Goal: Task Accomplishment & Management: Manage account settings

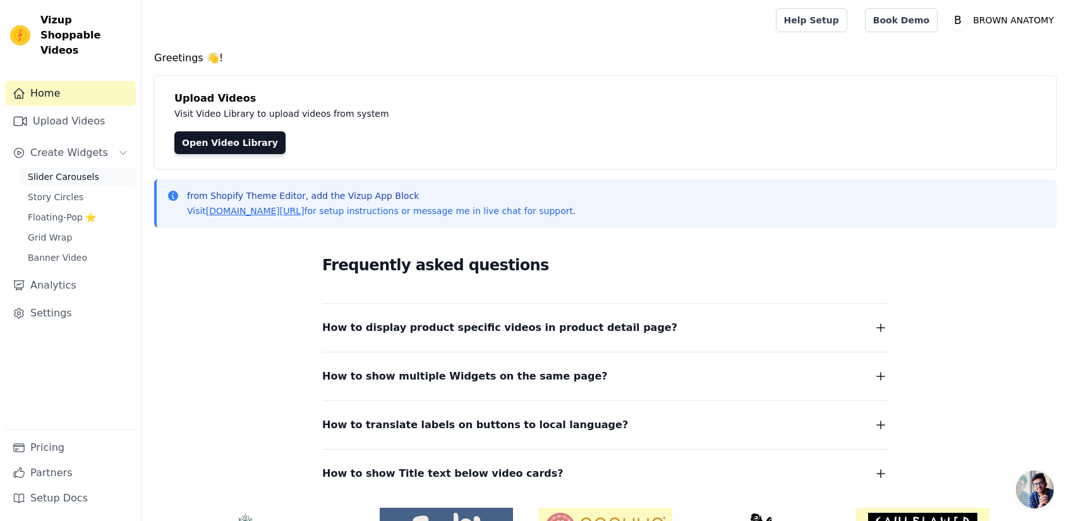
click at [67, 171] on span "Slider Carousels" at bounding box center [63, 177] width 71 height 13
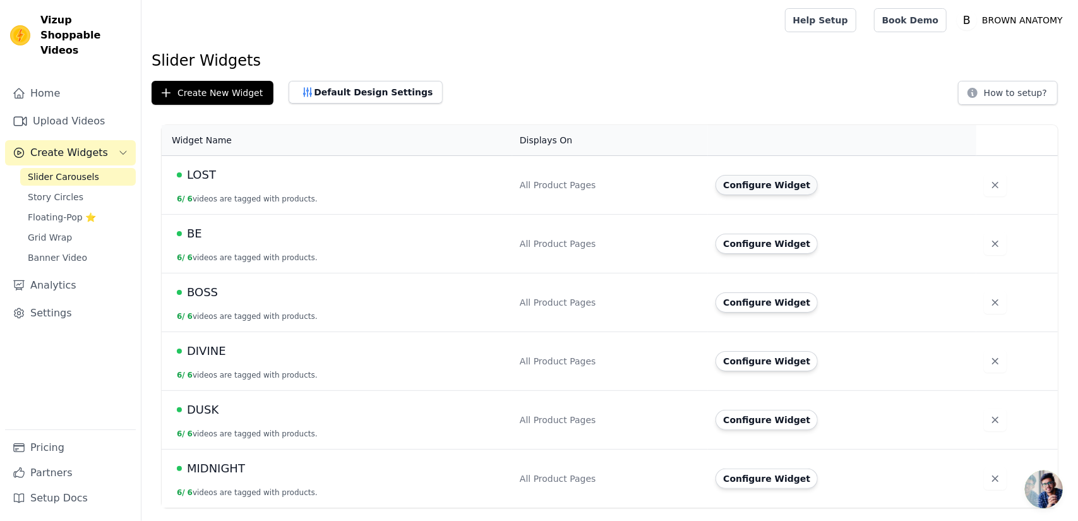
click at [763, 186] on button "Configure Widget" at bounding box center [767, 185] width 102 height 20
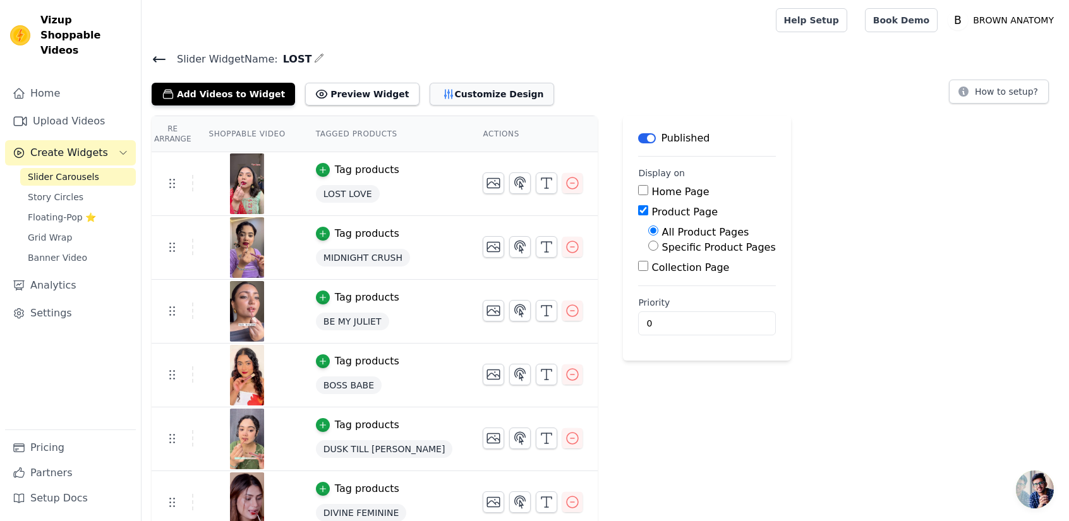
click at [447, 94] on button "Customize Design" at bounding box center [492, 94] width 124 height 23
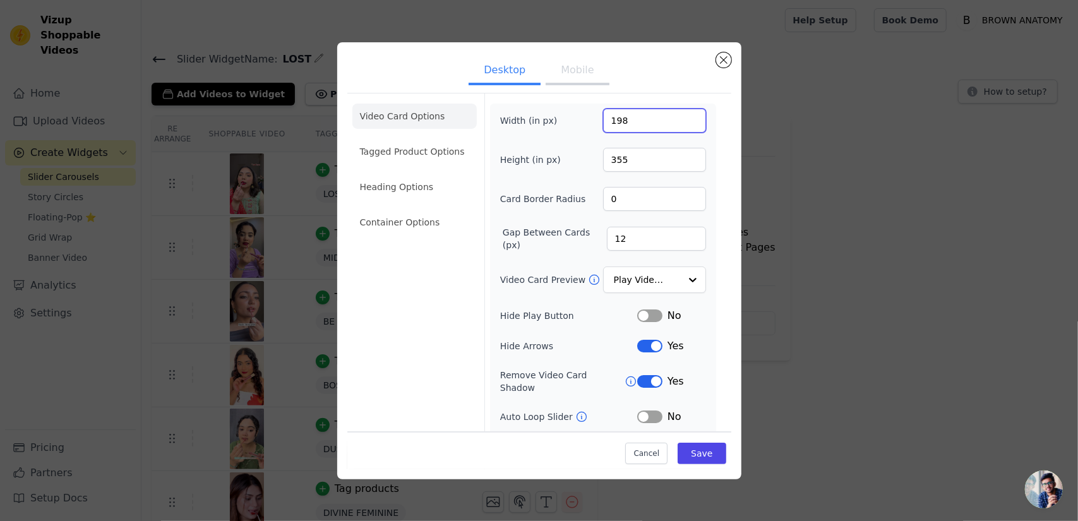
click at [685, 116] on input "198" at bounding box center [654, 121] width 103 height 24
click at [685, 116] on input "199" at bounding box center [654, 121] width 103 height 24
click at [685, 116] on input "200" at bounding box center [654, 121] width 103 height 24
click at [685, 116] on input "201" at bounding box center [654, 121] width 103 height 24
click at [685, 116] on input "202" at bounding box center [654, 121] width 103 height 24
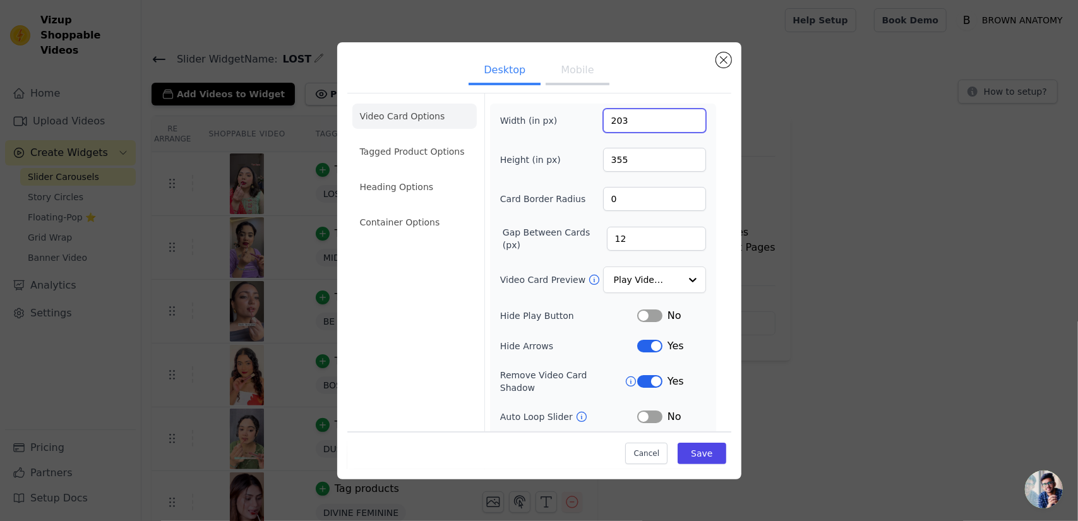
click at [685, 116] on input "203" at bounding box center [654, 121] width 103 height 24
click at [685, 116] on input "204" at bounding box center [654, 121] width 103 height 24
click at [685, 116] on input "205" at bounding box center [654, 121] width 103 height 24
click at [685, 116] on input "206" at bounding box center [654, 121] width 103 height 24
click at [685, 116] on input "207" at bounding box center [654, 121] width 103 height 24
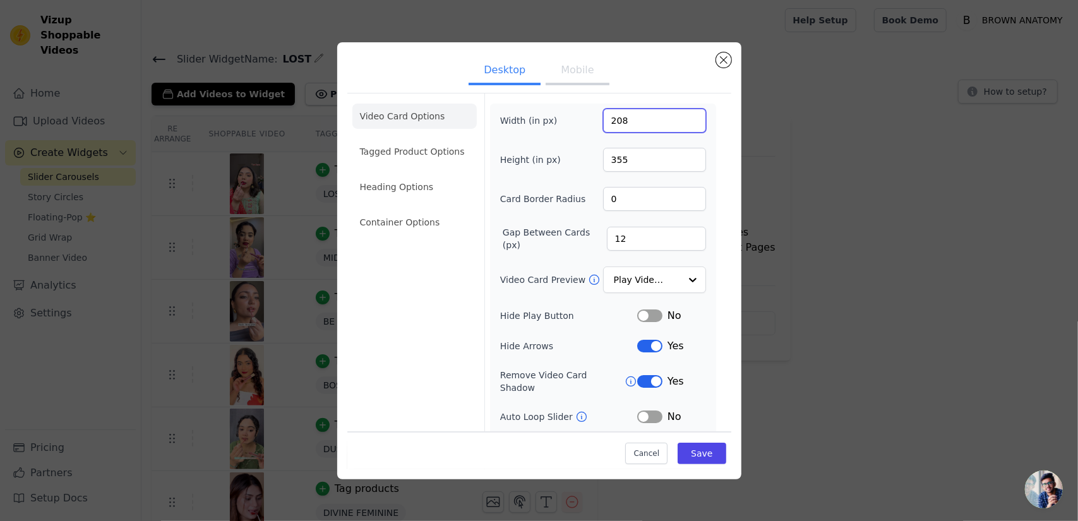
click at [685, 116] on input "208" at bounding box center [654, 121] width 103 height 24
click at [685, 116] on input "209" at bounding box center [654, 121] width 103 height 24
click at [685, 116] on input "210" at bounding box center [654, 121] width 103 height 24
click at [685, 116] on input "211" at bounding box center [654, 121] width 103 height 24
click at [685, 116] on input "212" at bounding box center [654, 121] width 103 height 24
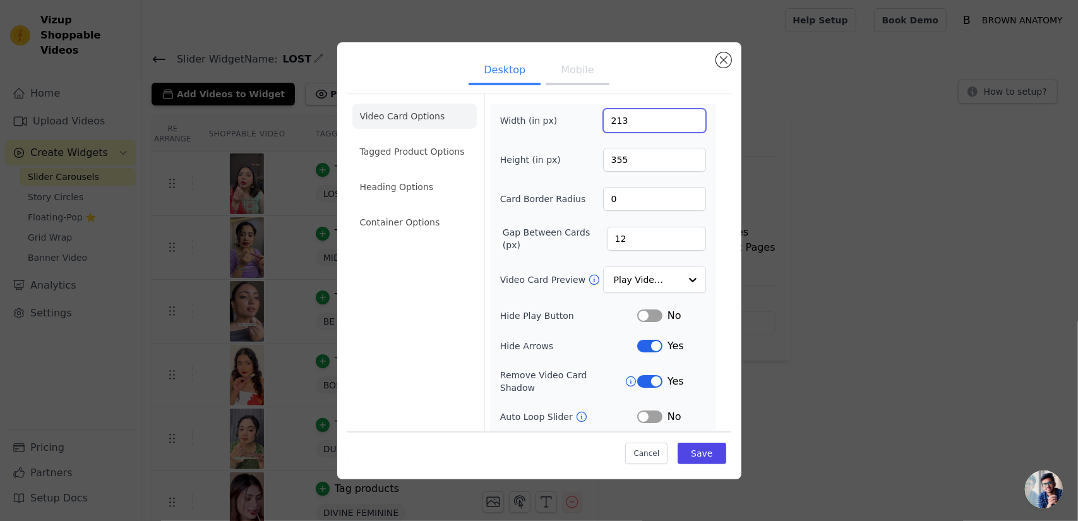
click at [685, 116] on input "213" at bounding box center [654, 121] width 103 height 24
click at [685, 116] on input "214" at bounding box center [654, 121] width 103 height 24
click at [685, 116] on input "215" at bounding box center [654, 121] width 103 height 24
click at [685, 116] on input "216" at bounding box center [654, 121] width 103 height 24
click at [685, 116] on input "217" at bounding box center [654, 121] width 103 height 24
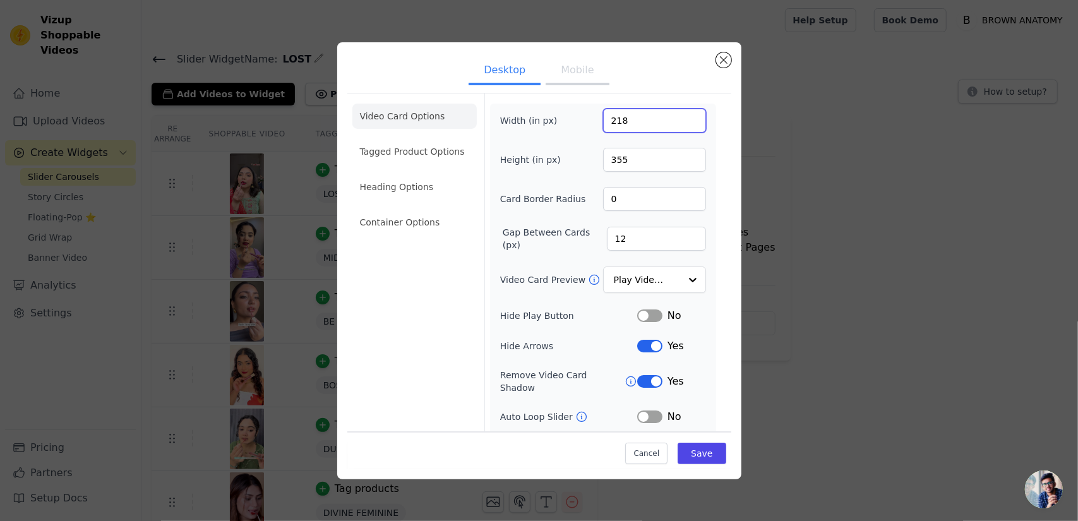
click at [685, 116] on input "218" at bounding box center [654, 121] width 103 height 24
click at [685, 116] on input "219" at bounding box center [654, 121] width 103 height 24
type input "220"
click at [685, 116] on input "220" at bounding box center [654, 121] width 103 height 24
click at [646, 149] on input "355" at bounding box center [654, 160] width 103 height 24
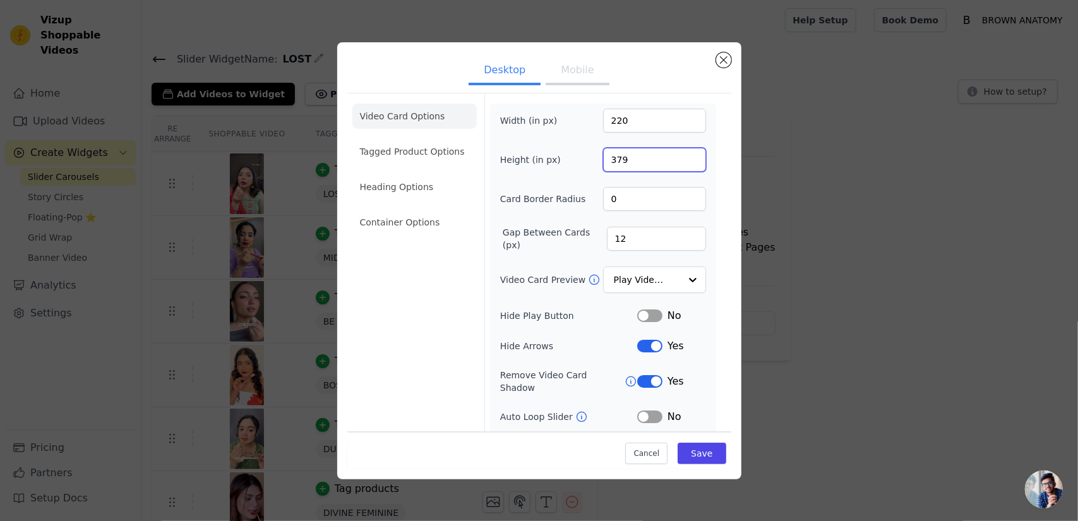
type input "380"
click at [700, 457] on button "Save" at bounding box center [702, 453] width 48 height 21
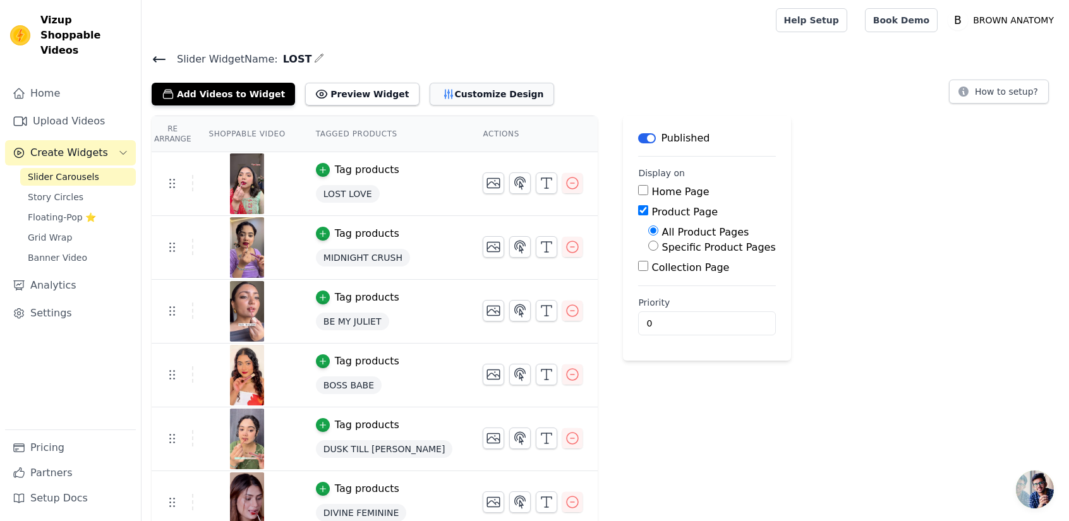
click at [463, 100] on button "Customize Design" at bounding box center [492, 94] width 124 height 23
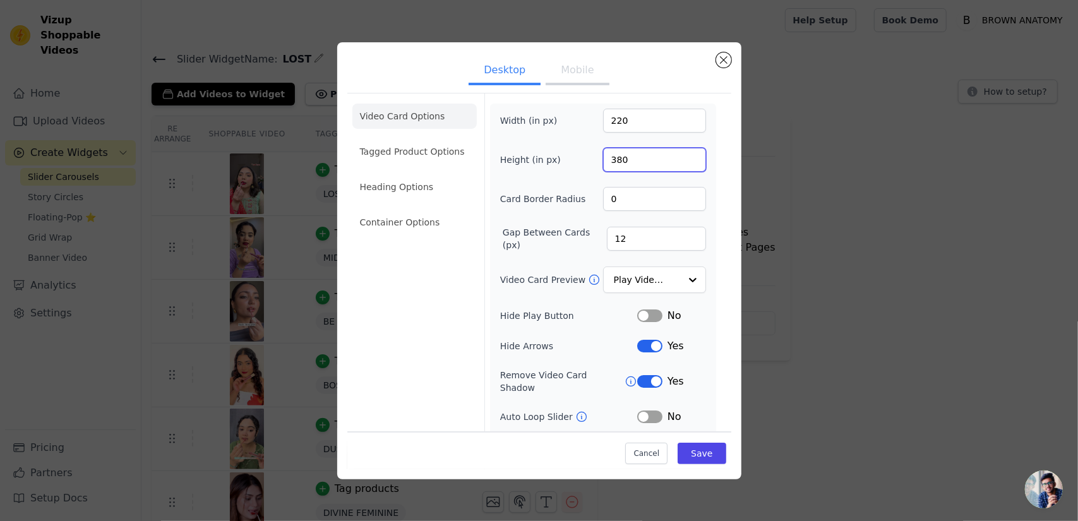
click at [617, 161] on input "380" at bounding box center [654, 160] width 103 height 24
type input "460"
click at [691, 449] on button "Save" at bounding box center [702, 453] width 48 height 21
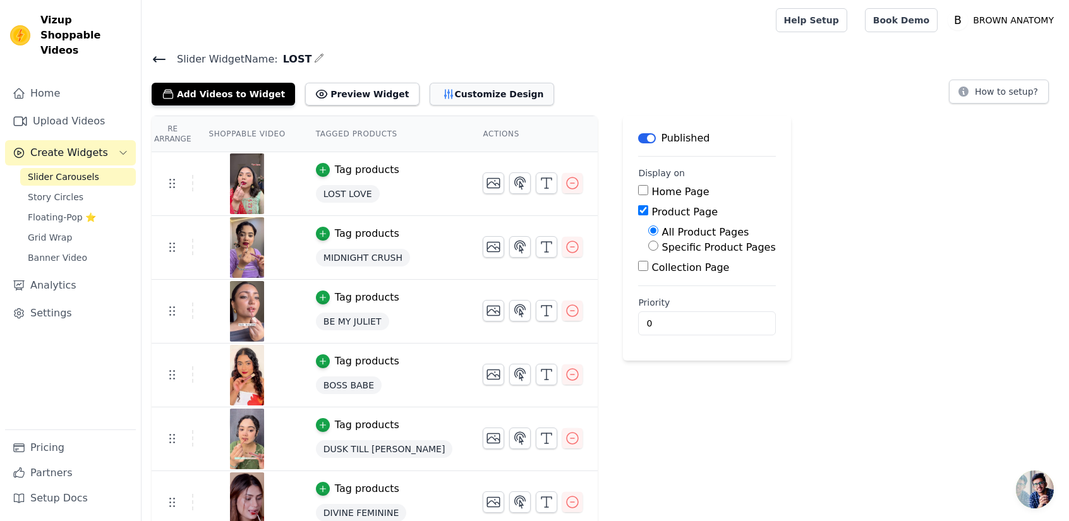
click at [489, 98] on button "Customize Design" at bounding box center [492, 94] width 124 height 23
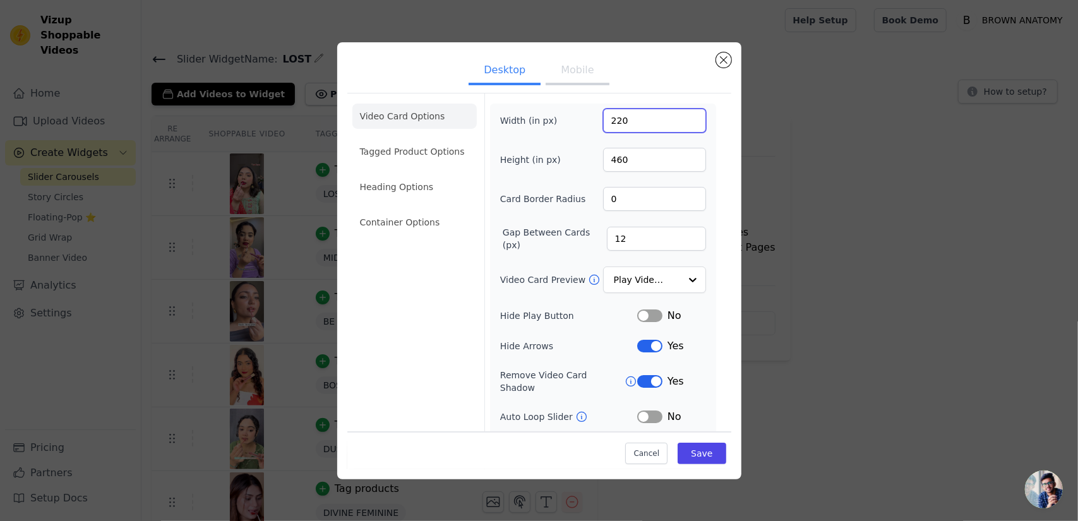
click at [622, 126] on input "220" at bounding box center [654, 121] width 103 height 24
type input "245"
click at [696, 443] on button "Save" at bounding box center [702, 453] width 48 height 21
click at [696, 443] on button "Saving..." at bounding box center [680, 452] width 93 height 24
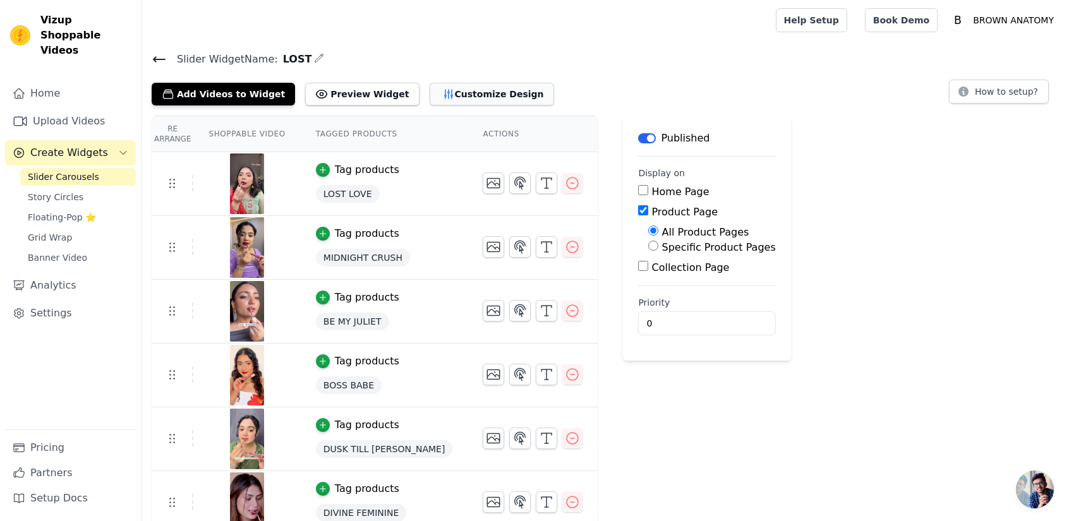
click at [430, 98] on button "Customize Design" at bounding box center [492, 94] width 124 height 23
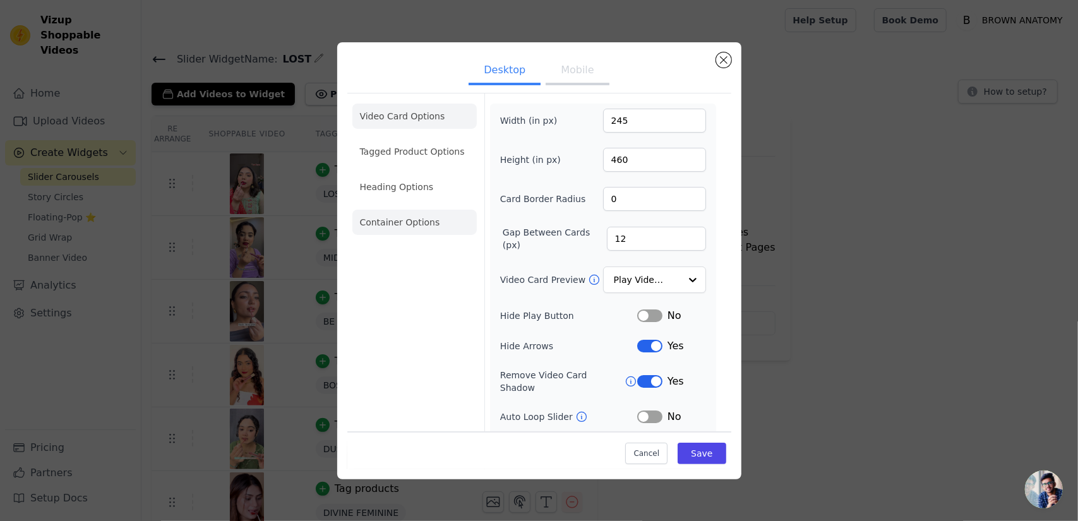
click at [393, 231] on li "Container Options" at bounding box center [415, 222] width 124 height 25
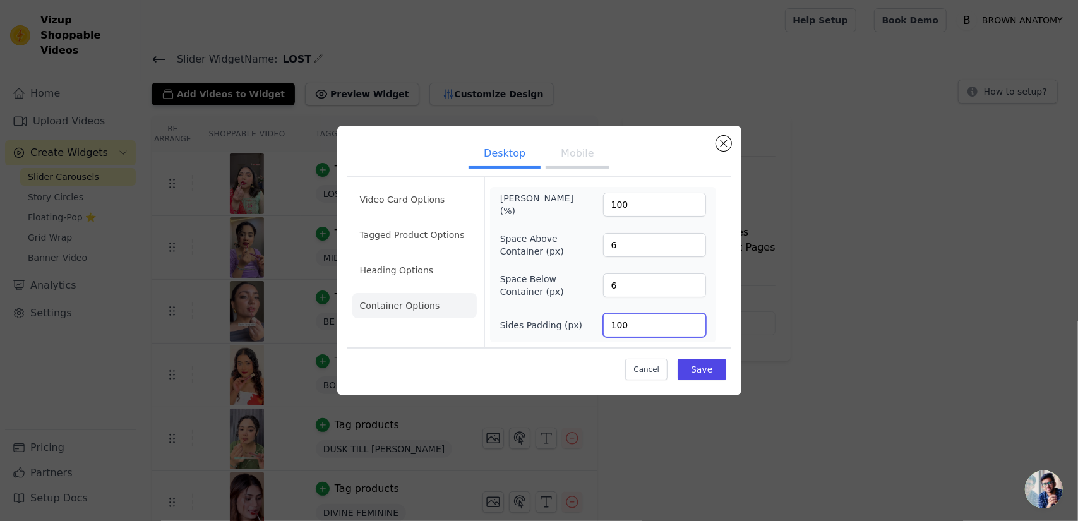
click at [620, 322] on input "100" at bounding box center [654, 325] width 103 height 24
type input "120"
click at [706, 370] on button "Save" at bounding box center [702, 369] width 48 height 21
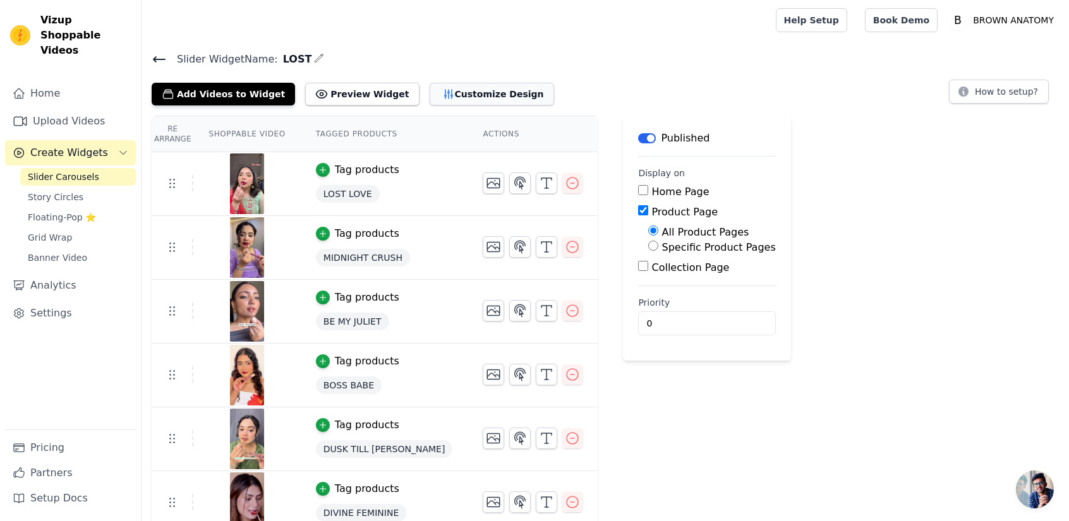
click at [432, 87] on button "Customize Design" at bounding box center [492, 94] width 124 height 23
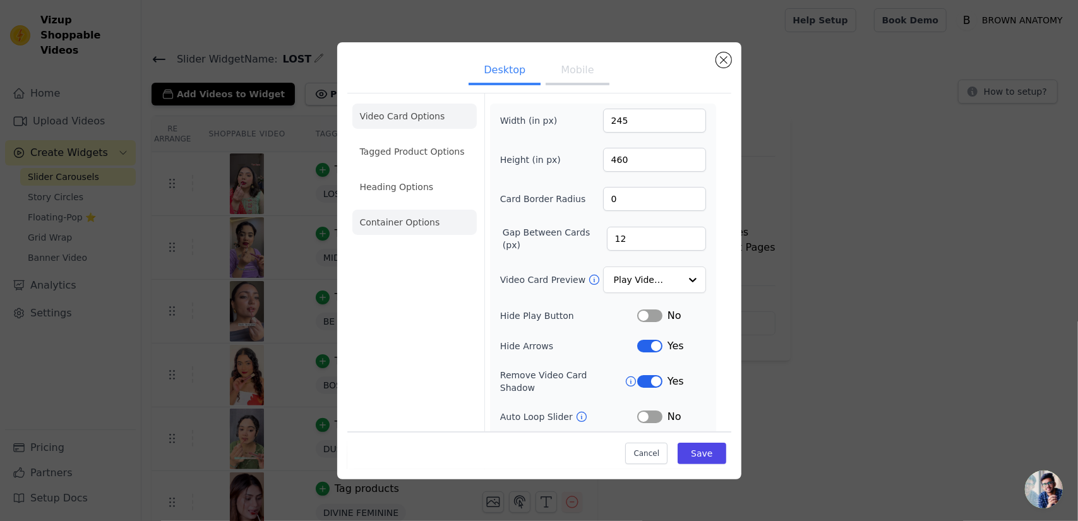
click at [402, 227] on li "Container Options" at bounding box center [415, 222] width 124 height 25
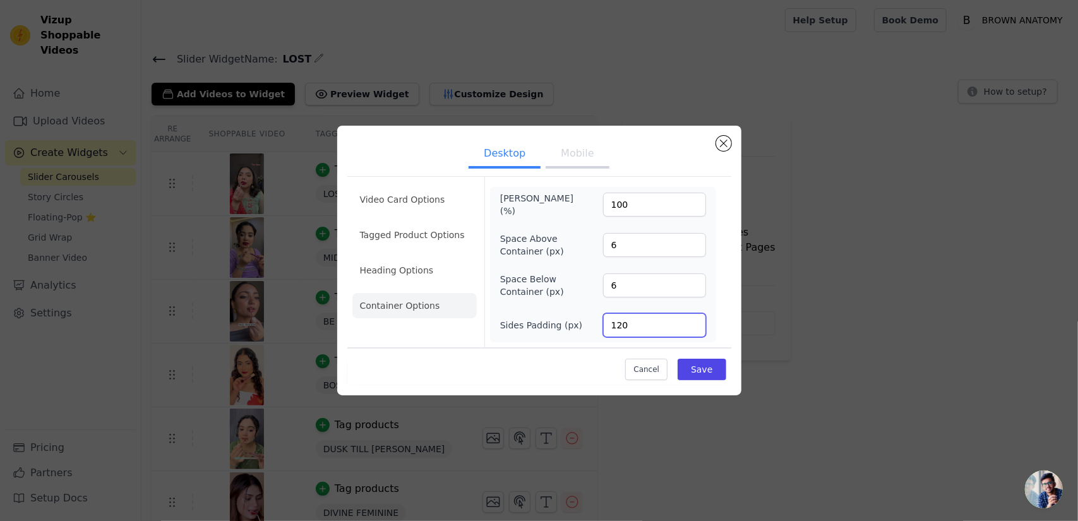
click at [619, 325] on input "120" at bounding box center [654, 325] width 103 height 24
type input "150"
click at [699, 371] on button "Save" at bounding box center [702, 369] width 48 height 21
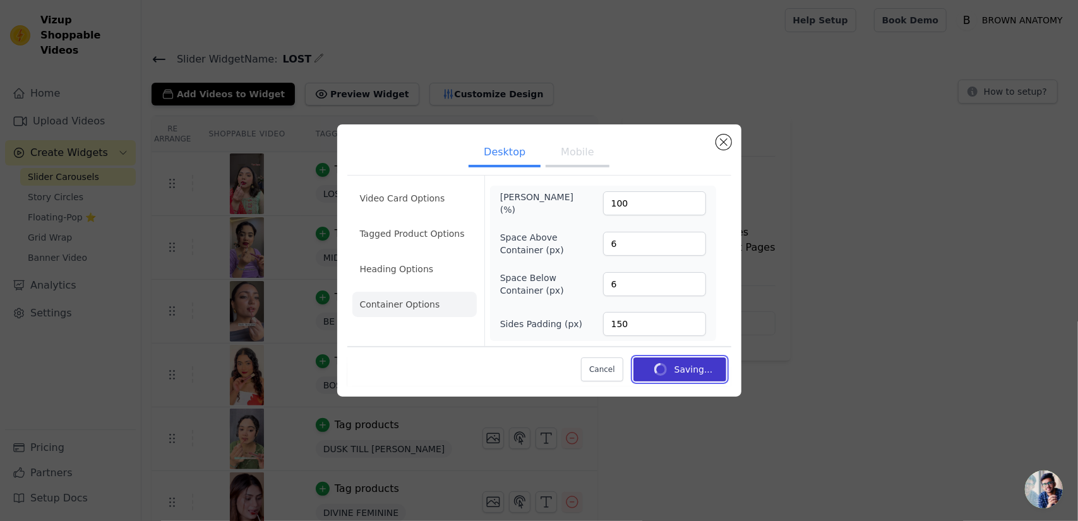
click at [699, 371] on button "Saving..." at bounding box center [680, 370] width 93 height 24
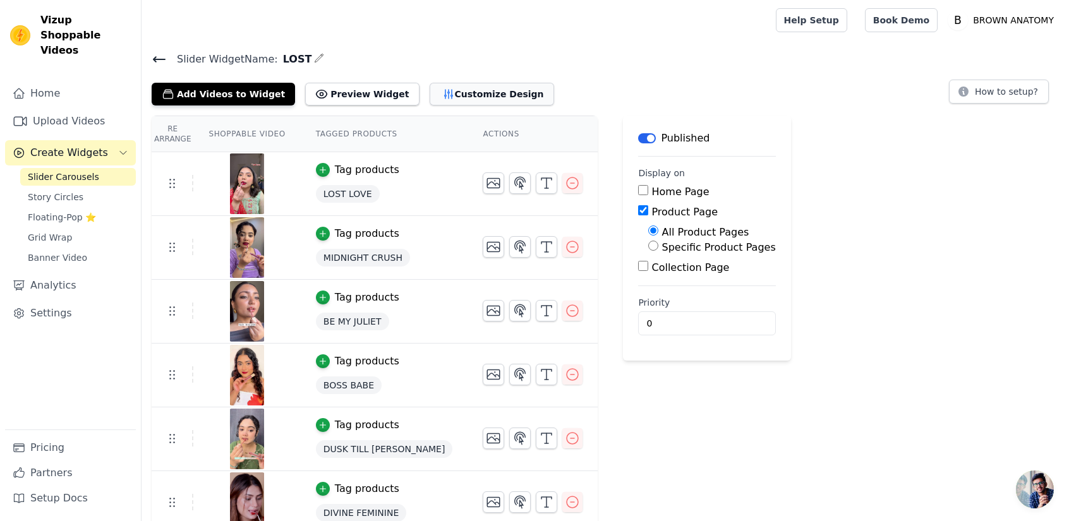
click at [485, 103] on button "Customize Design" at bounding box center [492, 94] width 124 height 23
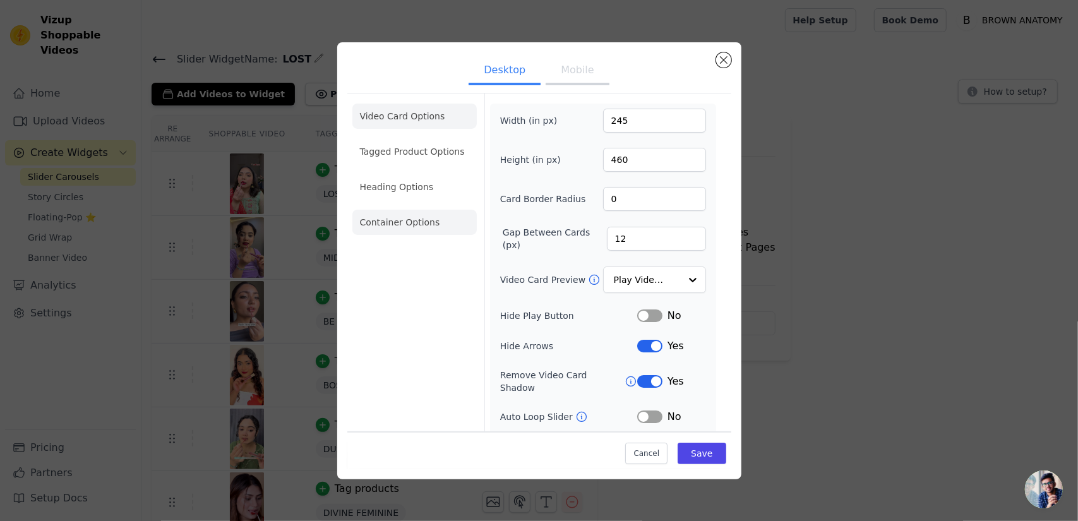
click at [426, 226] on li "Container Options" at bounding box center [415, 222] width 124 height 25
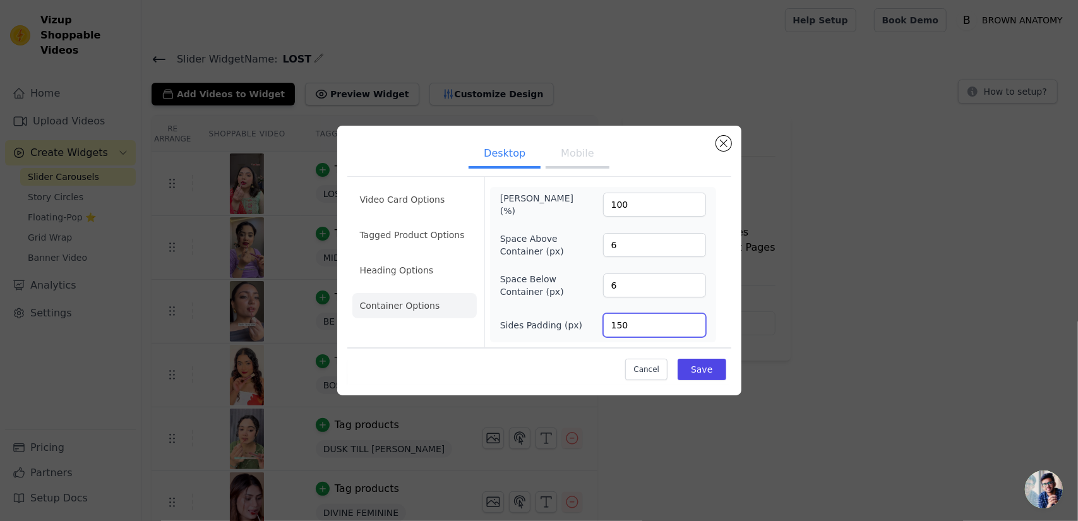
click at [618, 324] on input "150" at bounding box center [654, 325] width 103 height 24
type input "130"
click at [721, 373] on button "Save" at bounding box center [702, 369] width 48 height 21
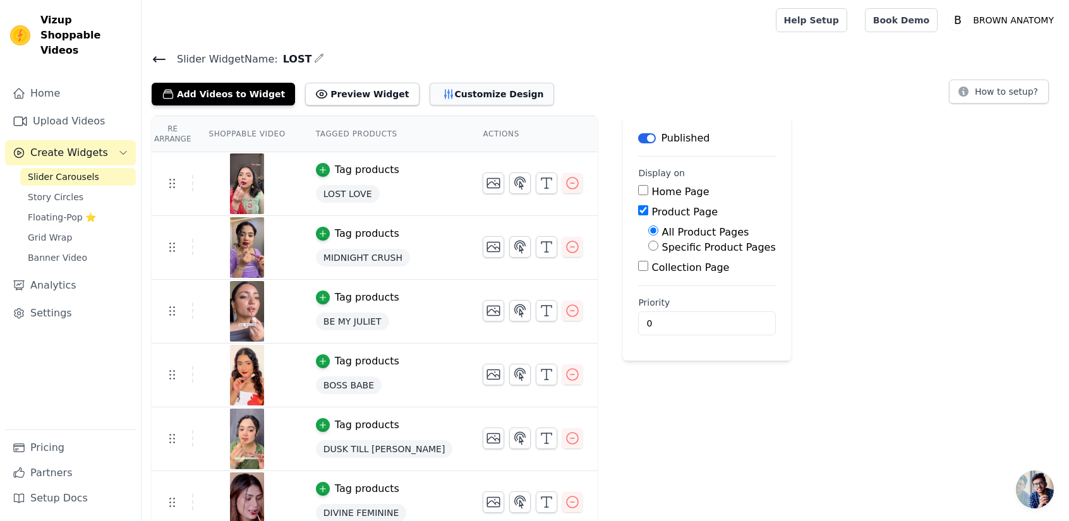
click at [437, 88] on button "Customize Design" at bounding box center [492, 94] width 124 height 23
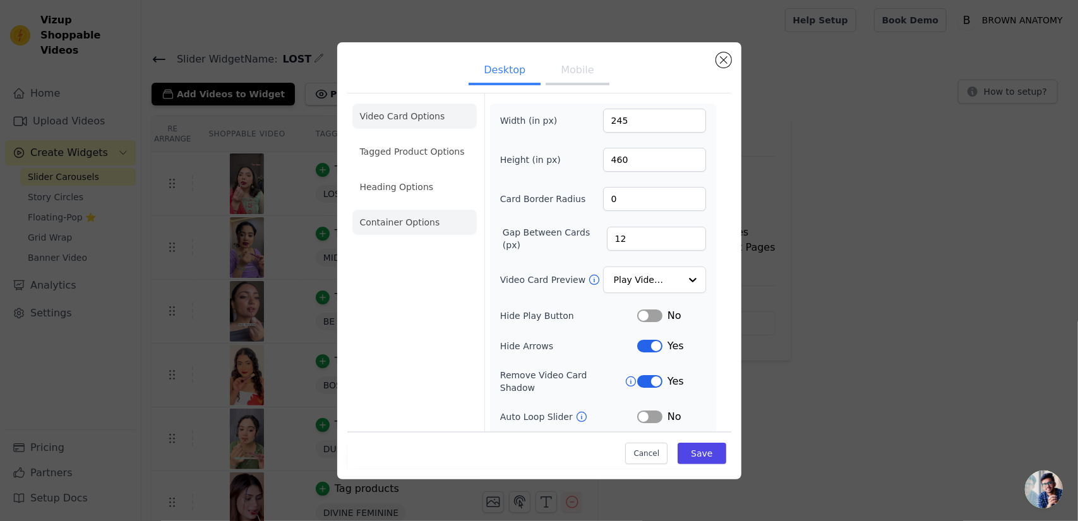
click at [400, 212] on li "Container Options" at bounding box center [415, 222] width 124 height 25
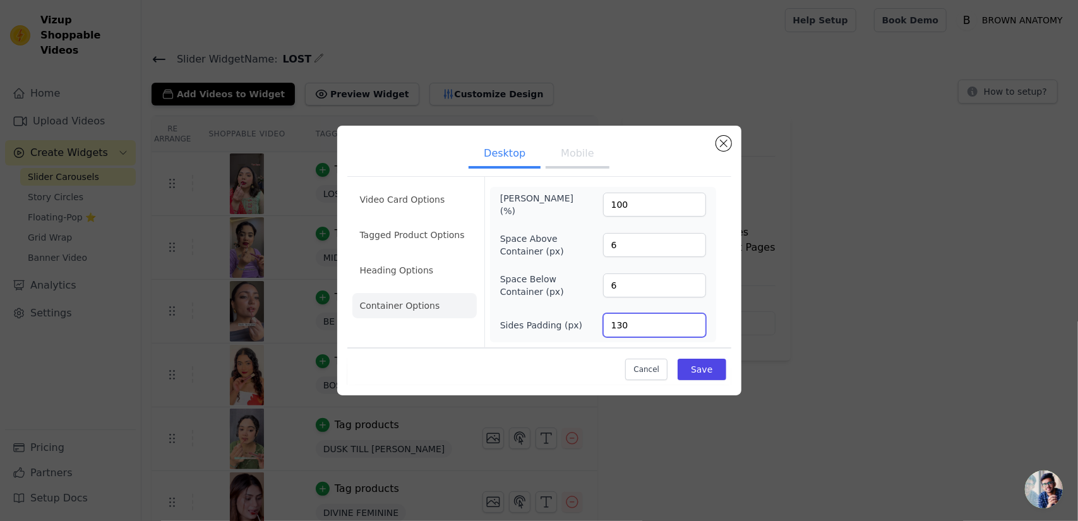
click at [637, 330] on input "130" at bounding box center [654, 325] width 103 height 24
type input "135"
click at [708, 364] on button "Save" at bounding box center [702, 369] width 48 height 21
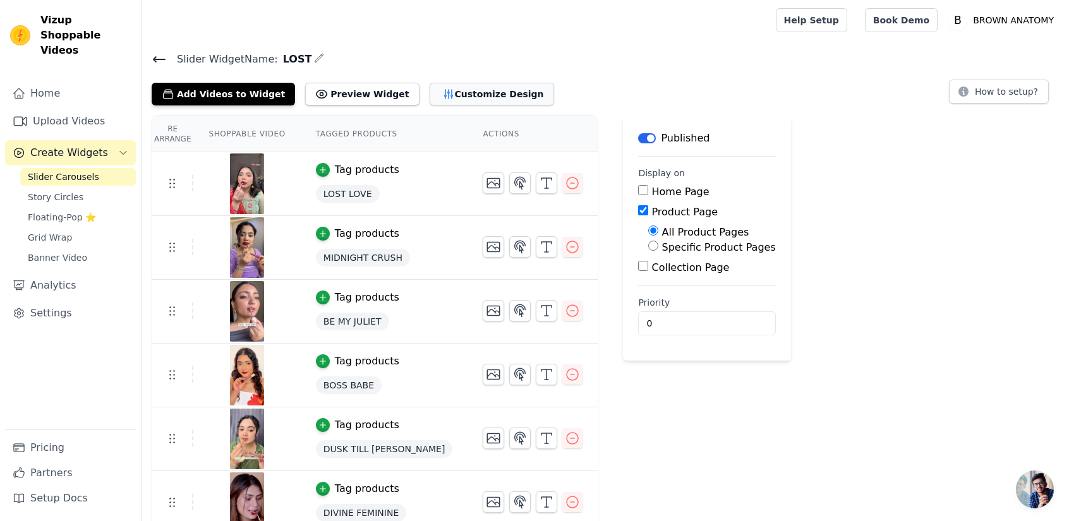
click at [452, 88] on button "Customize Design" at bounding box center [492, 94] width 124 height 23
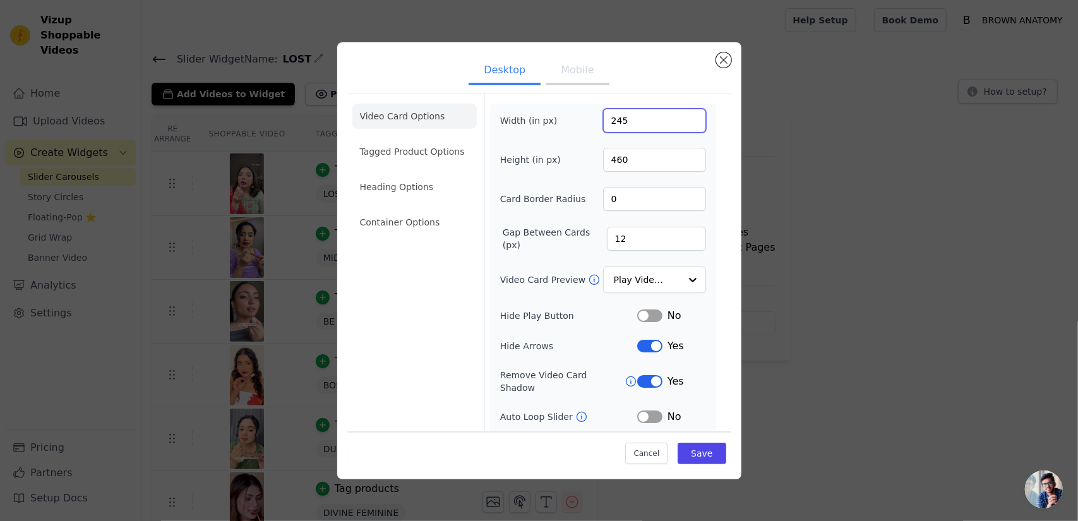
click at [614, 117] on input "245" at bounding box center [654, 121] width 103 height 24
type input "222"
click at [704, 449] on button "Save" at bounding box center [702, 453] width 48 height 21
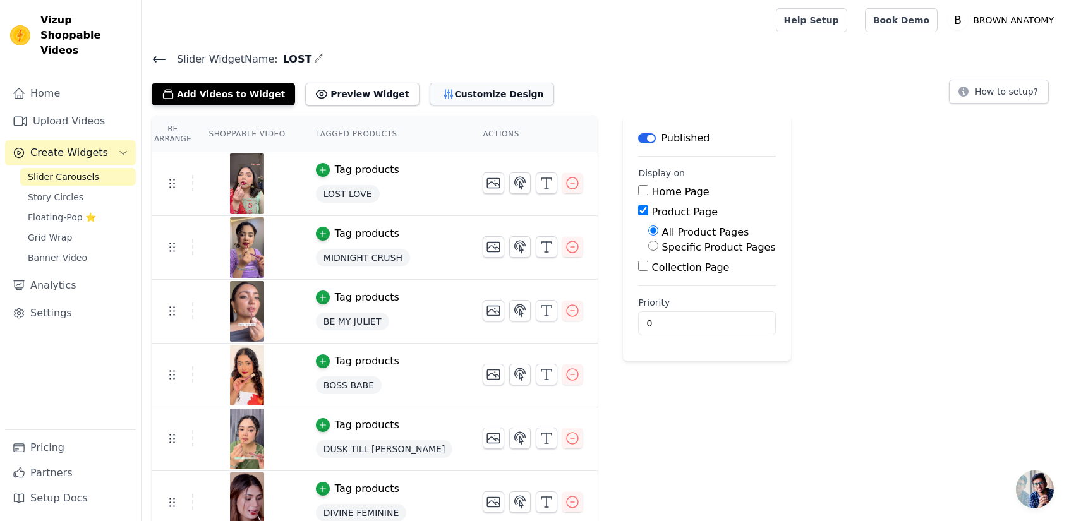
click at [455, 93] on button "Customize Design" at bounding box center [492, 94] width 124 height 23
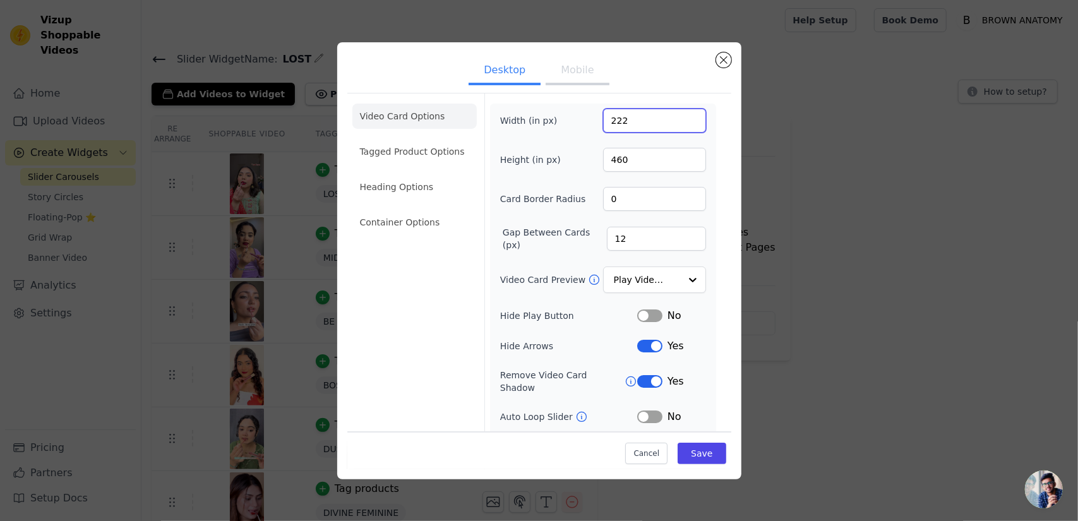
click at [622, 131] on input "222" at bounding box center [654, 121] width 103 height 24
type input "230"
click at [701, 455] on button "Save" at bounding box center [702, 453] width 48 height 21
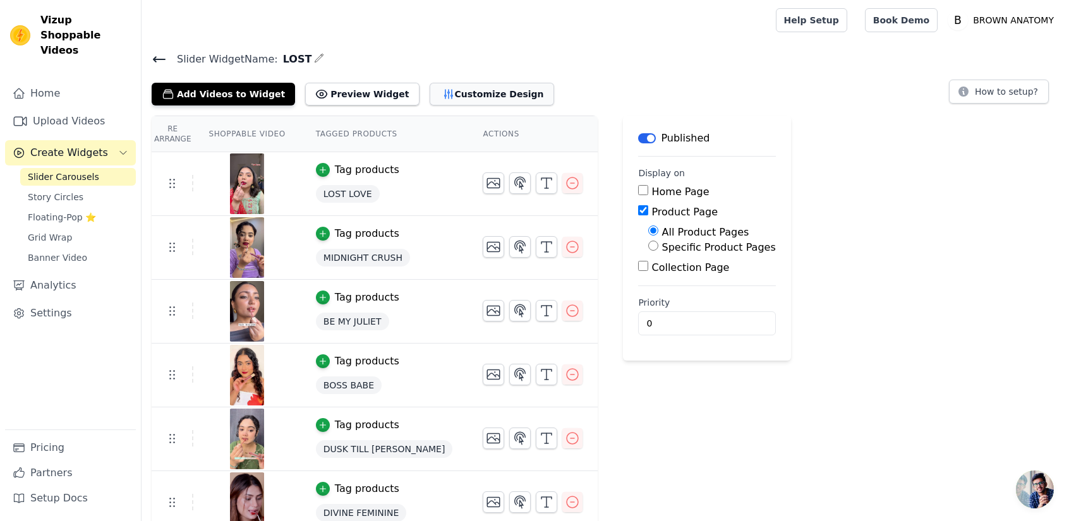
click at [486, 94] on button "Customize Design" at bounding box center [492, 94] width 124 height 23
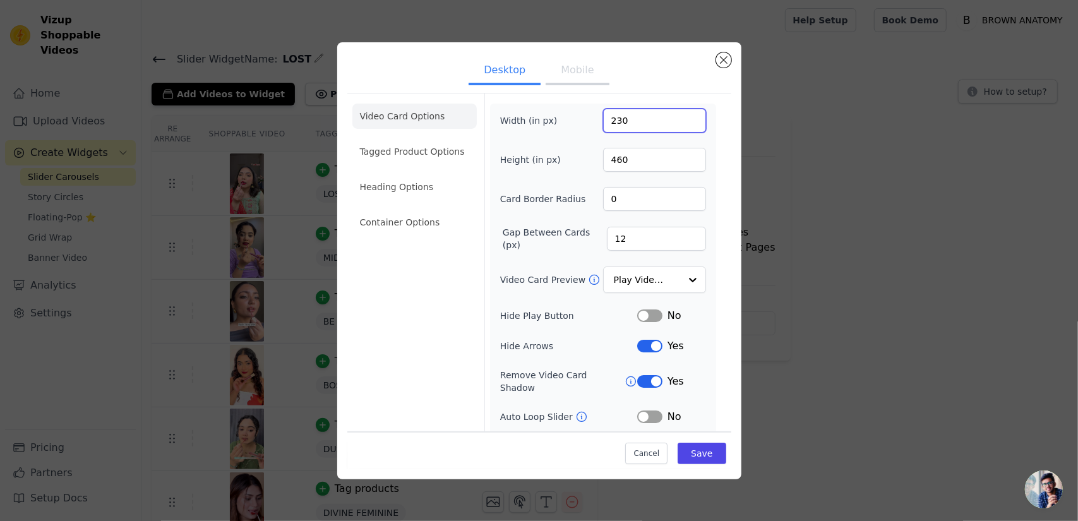
click at [634, 121] on input "230" at bounding box center [654, 121] width 103 height 24
type input "225"
click at [696, 454] on button "Save" at bounding box center [702, 453] width 48 height 21
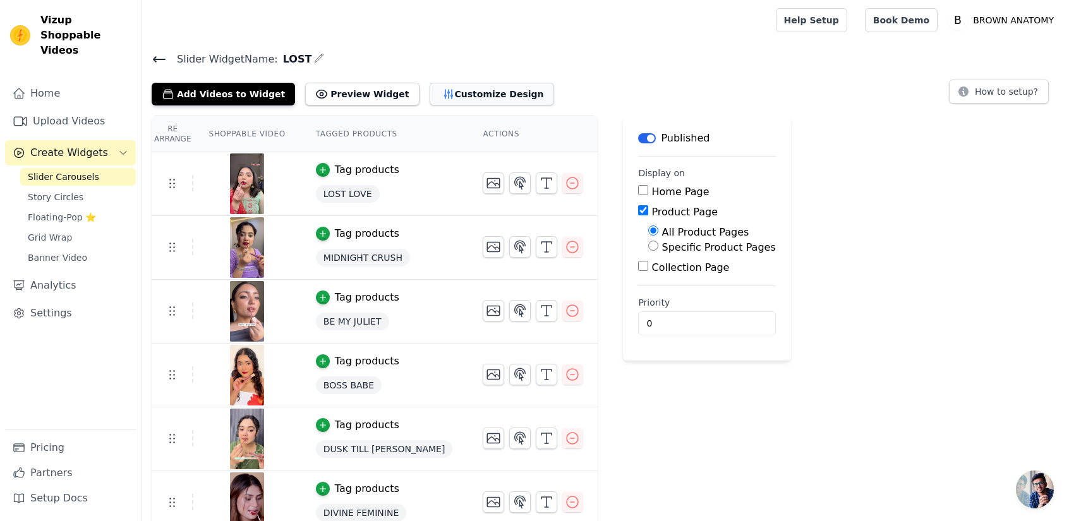
click at [455, 84] on button "Customize Design" at bounding box center [492, 94] width 124 height 23
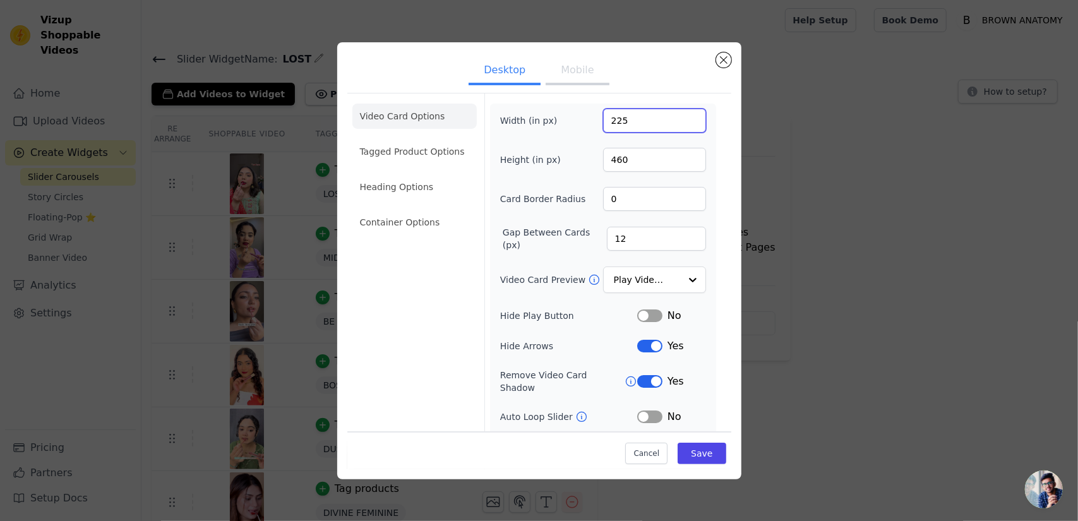
click at [626, 125] on input "225" at bounding box center [654, 121] width 103 height 24
type input "226"
click at [689, 451] on button "Save" at bounding box center [702, 453] width 48 height 21
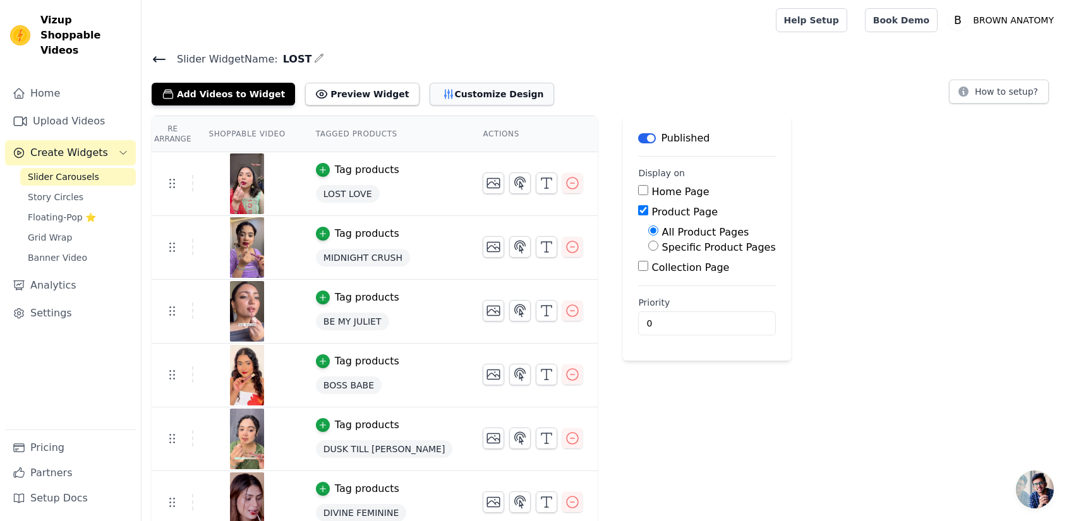
click at [439, 93] on button "Customize Design" at bounding box center [492, 94] width 124 height 23
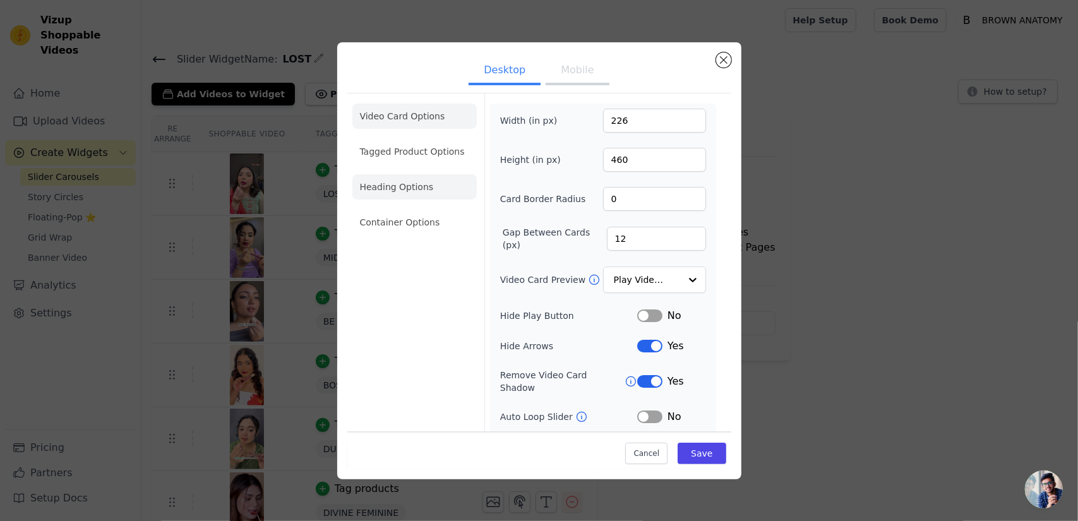
click at [405, 186] on li "Heading Options" at bounding box center [415, 186] width 124 height 25
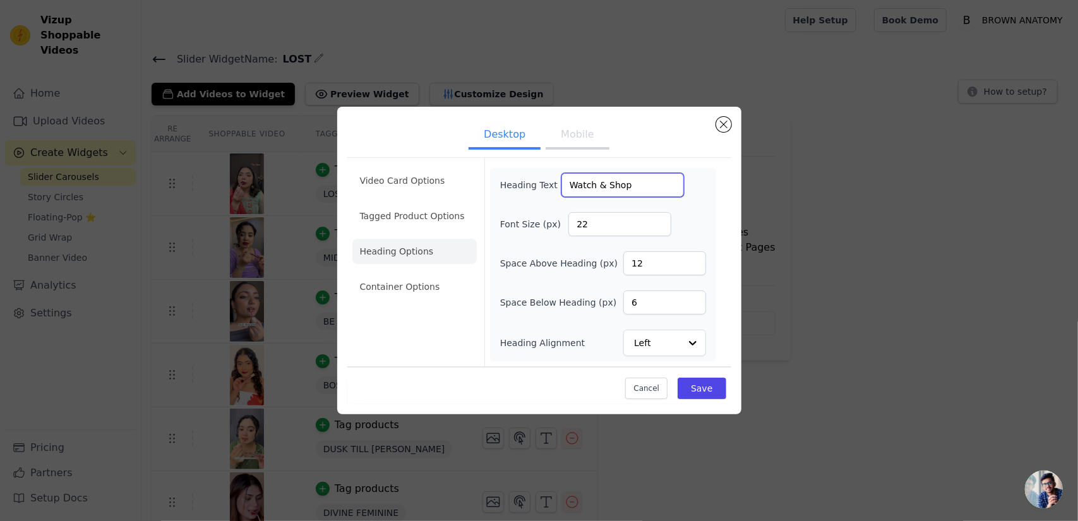
drag, startPoint x: 631, startPoint y: 181, endPoint x: 531, endPoint y: 178, distance: 100.5
click at [531, 178] on div "Heading Text Watch & Shop" at bounding box center [592, 185] width 184 height 24
click at [567, 143] on button "Mobile" at bounding box center [577, 136] width 63 height 28
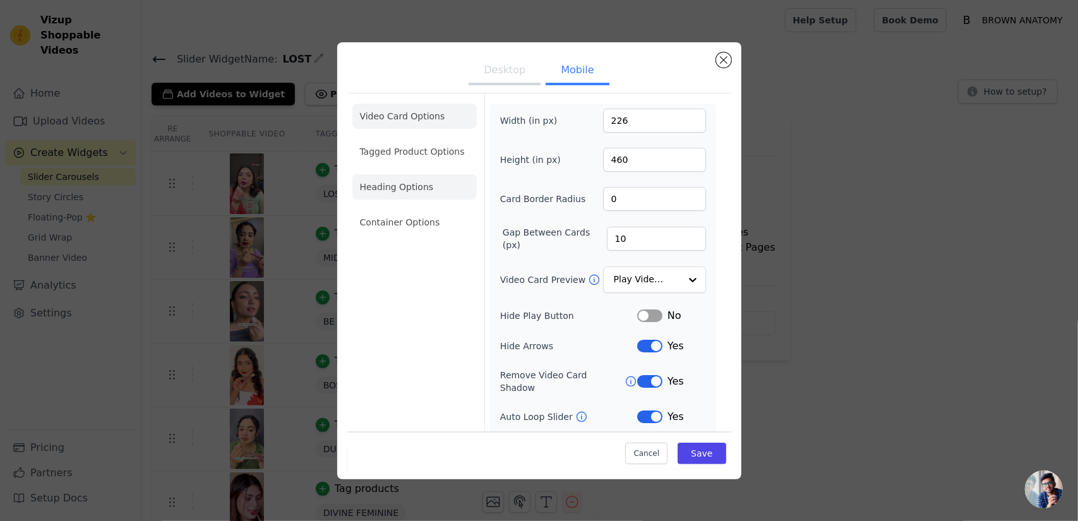
click at [413, 181] on li "Heading Options" at bounding box center [415, 186] width 124 height 25
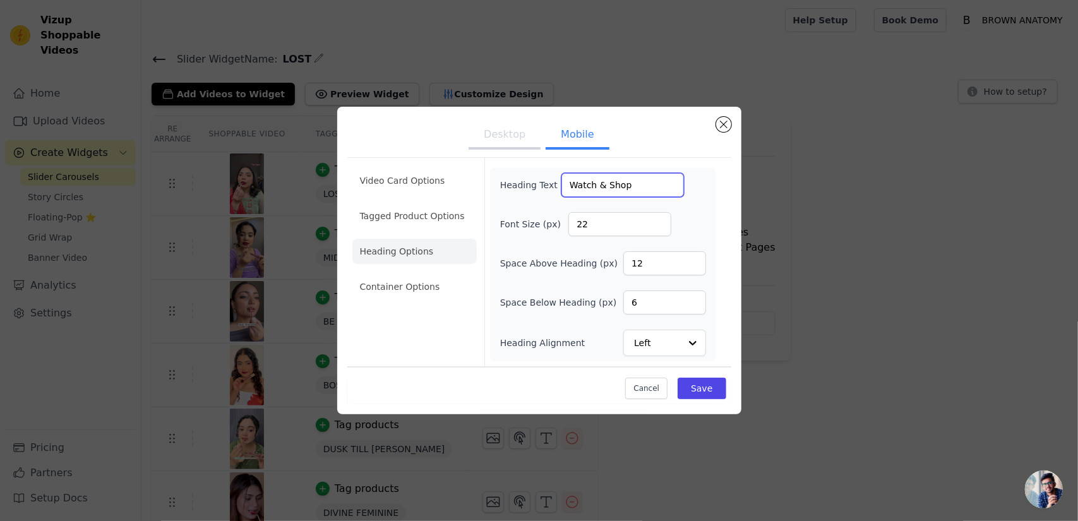
drag, startPoint x: 637, startPoint y: 184, endPoint x: 395, endPoint y: 157, distance: 242.8
click at [395, 157] on div "Video Card Options Tagged Product Options Heading Options Container Options Hea…" at bounding box center [539, 280] width 384 height 250
click at [594, 272] on div "Space Above Heading (px) 12" at bounding box center [603, 263] width 206 height 24
click at [422, 209] on li "Tagged Product Options" at bounding box center [415, 215] width 124 height 25
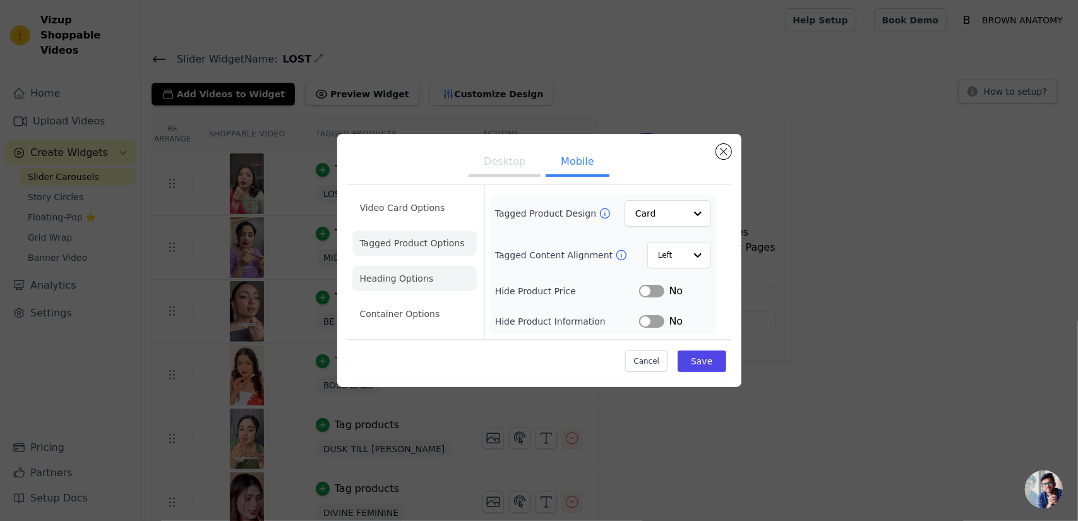
click at [406, 274] on li "Heading Options" at bounding box center [415, 278] width 124 height 25
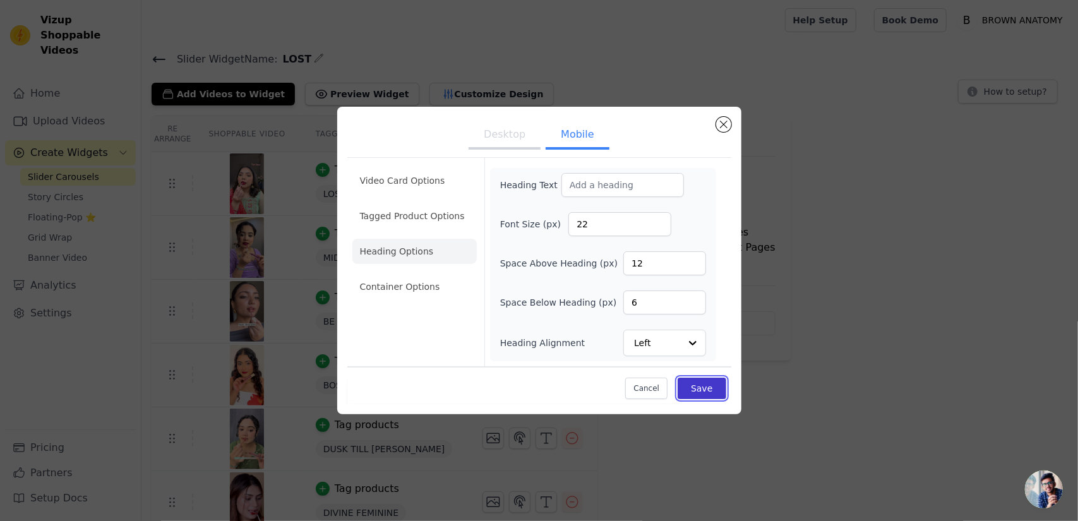
click at [708, 384] on button "Save" at bounding box center [702, 388] width 48 height 21
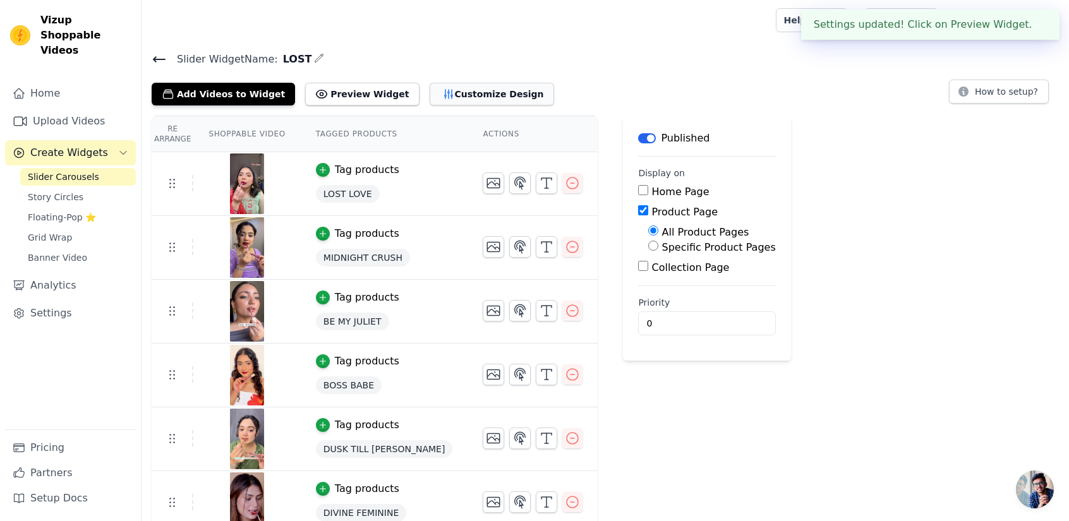
click at [462, 100] on button "Customize Design" at bounding box center [492, 94] width 124 height 23
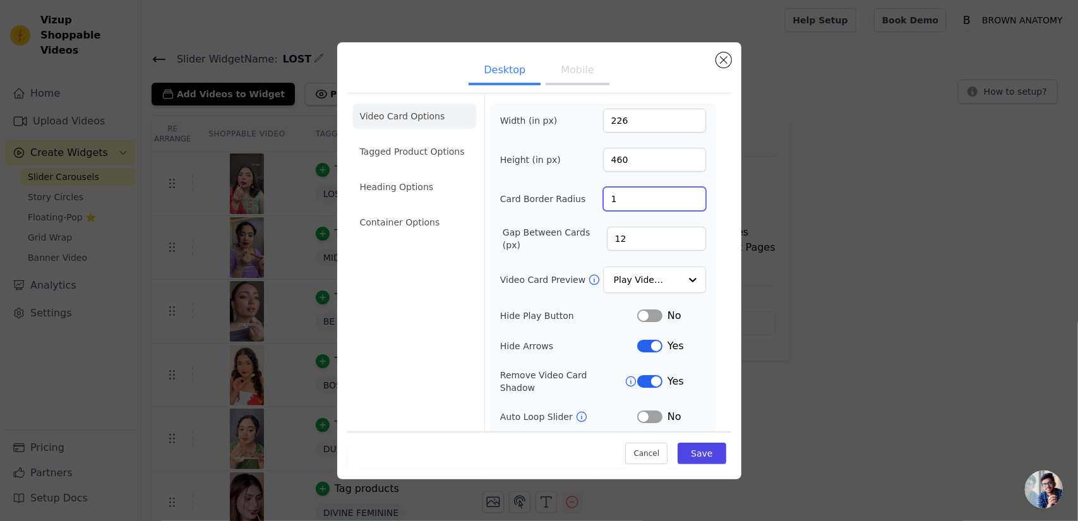
click at [685, 194] on input "1" at bounding box center [654, 199] width 103 height 24
click at [685, 194] on input "2" at bounding box center [654, 199] width 103 height 24
click at [685, 194] on input "3" at bounding box center [654, 199] width 103 height 24
click at [685, 194] on input "4" at bounding box center [654, 199] width 103 height 24
type input "5"
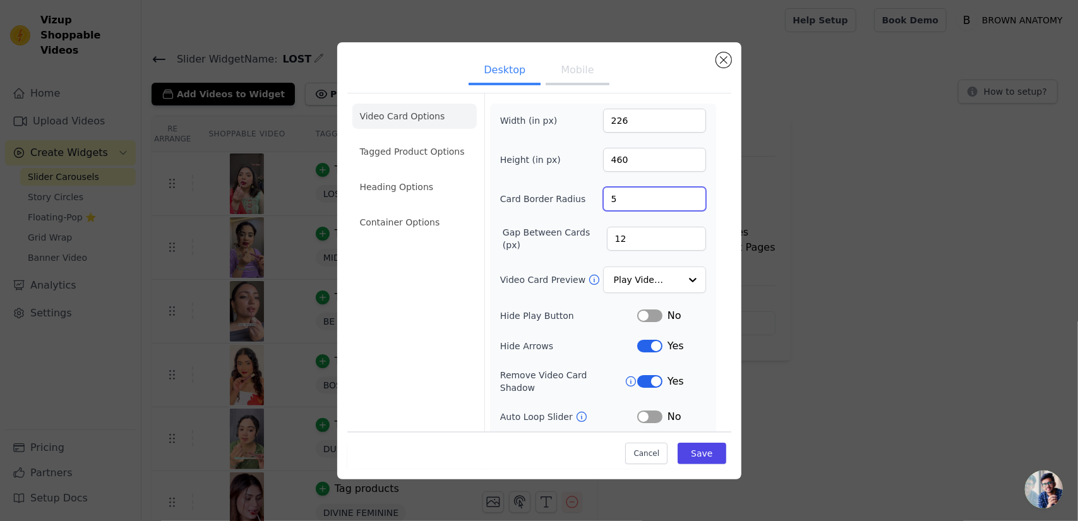
click at [685, 194] on input "5" at bounding box center [654, 199] width 103 height 24
click at [390, 162] on li "Tagged Product Options" at bounding box center [415, 151] width 124 height 25
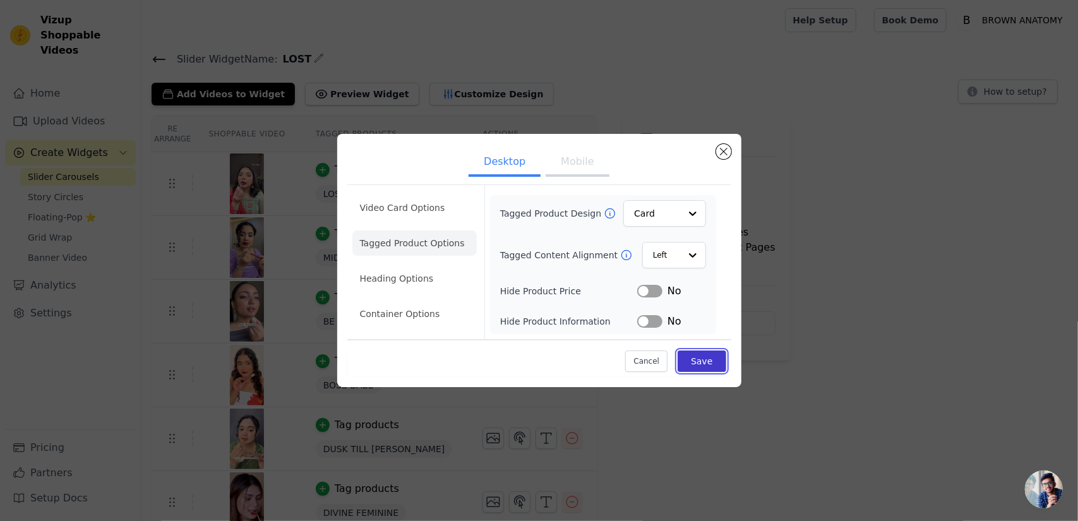
click at [708, 366] on button "Save" at bounding box center [702, 361] width 48 height 21
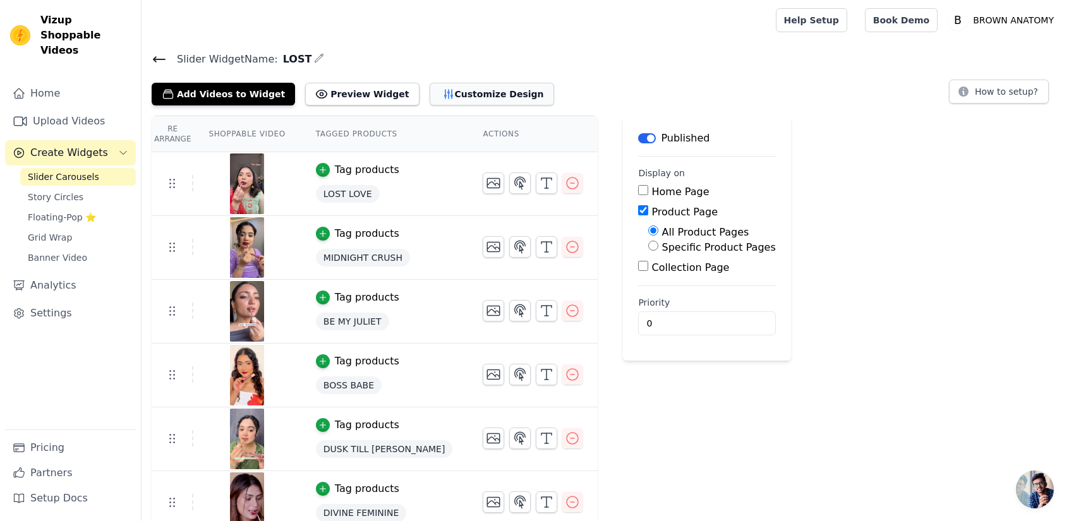
click at [443, 99] on button "Customize Design" at bounding box center [492, 94] width 124 height 23
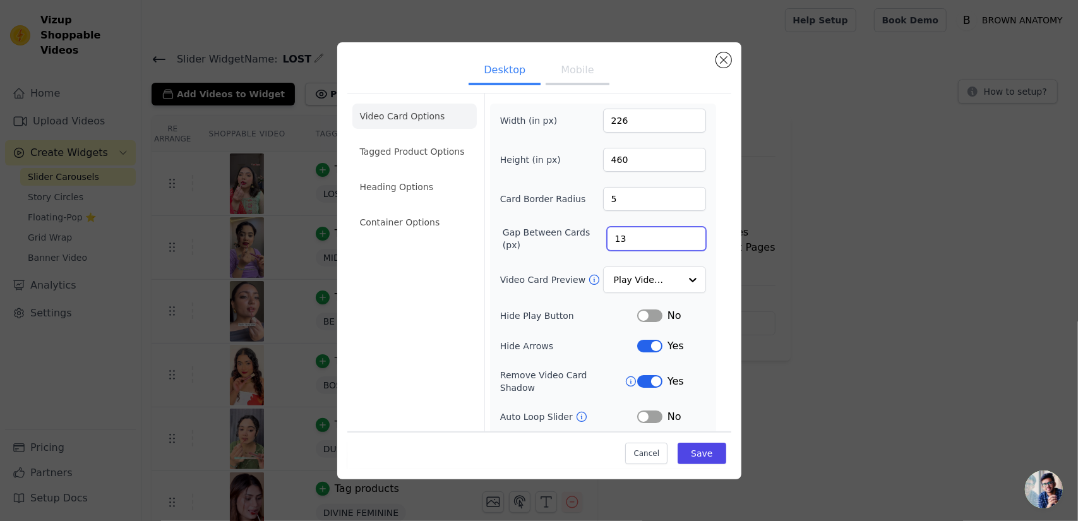
type input "13"
click at [683, 232] on input "13" at bounding box center [656, 239] width 99 height 24
click at [689, 457] on button "Save" at bounding box center [702, 453] width 48 height 21
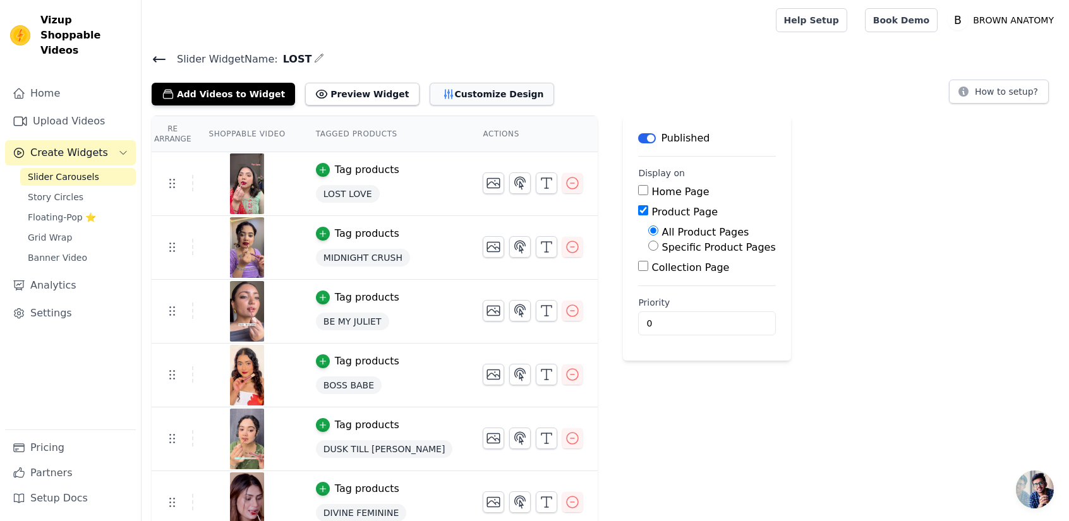
click at [467, 89] on button "Customize Design" at bounding box center [492, 94] width 124 height 23
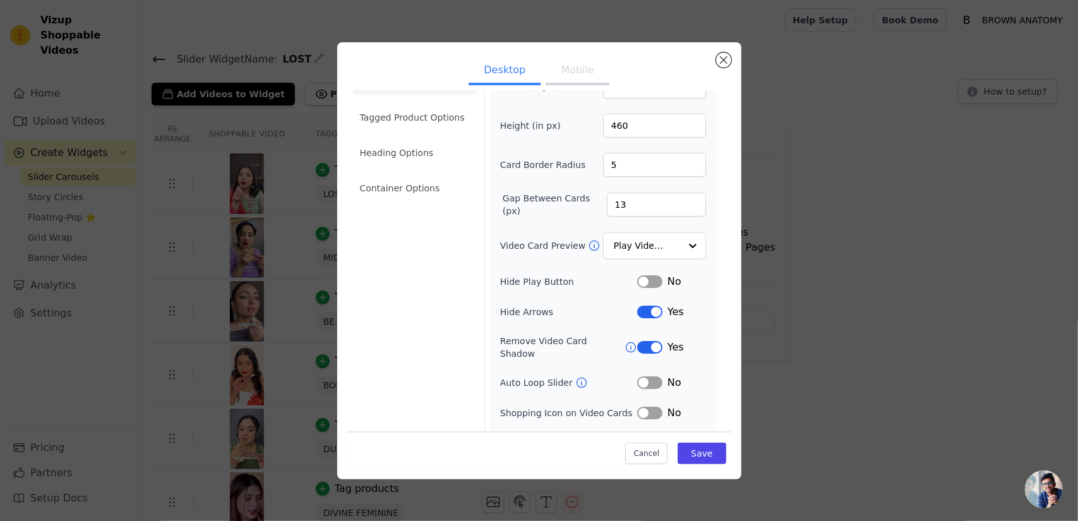
scroll to position [50, 0]
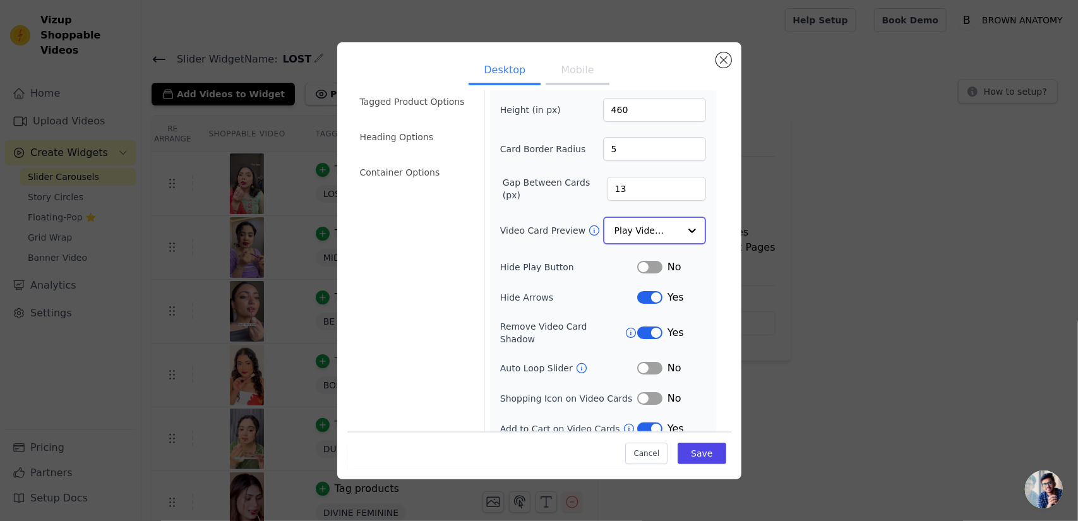
click at [632, 223] on input "Video Card Preview" at bounding box center [647, 230] width 65 height 25
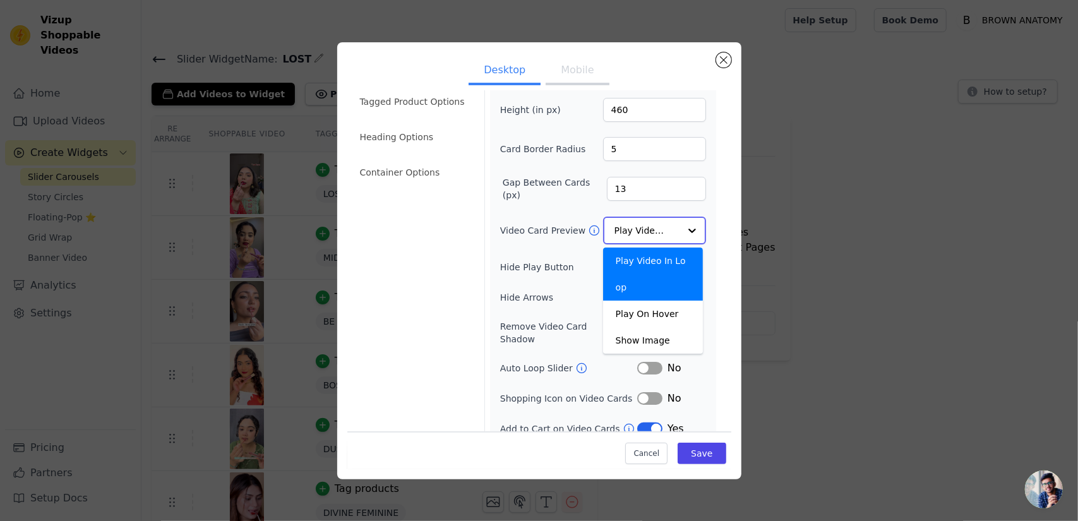
click at [632, 223] on input "Video Card Preview" at bounding box center [647, 230] width 65 height 25
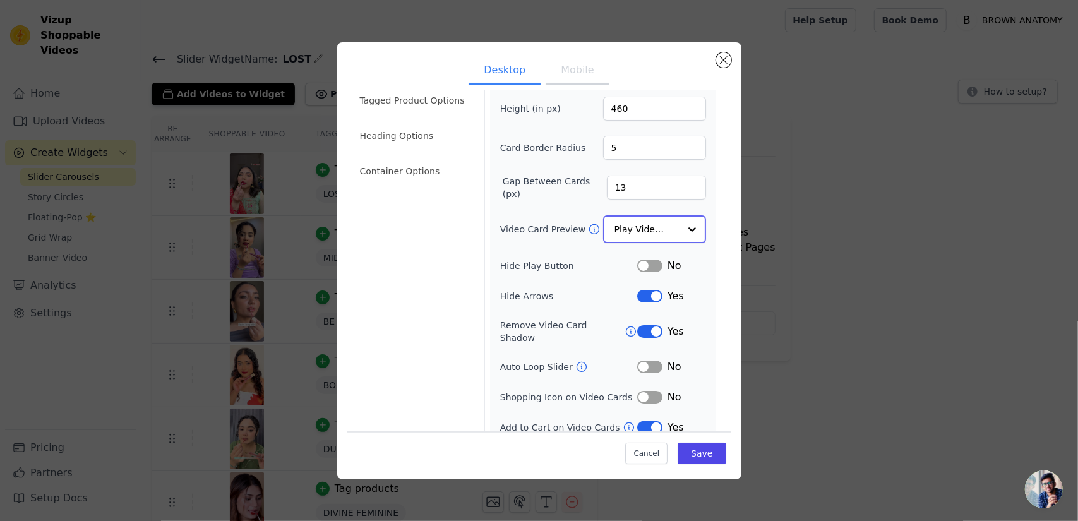
scroll to position [0, 0]
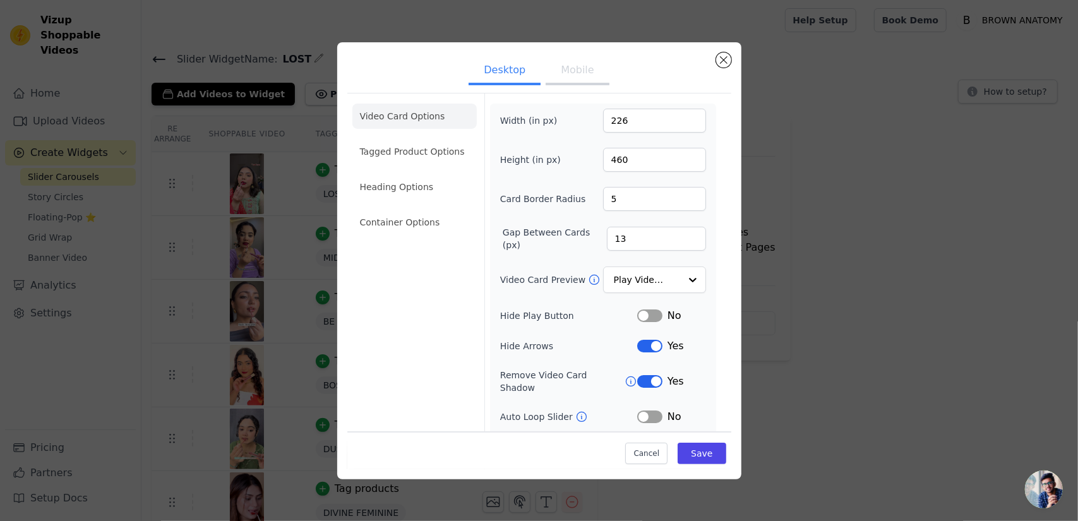
click at [574, 61] on button "Mobile" at bounding box center [577, 71] width 63 height 28
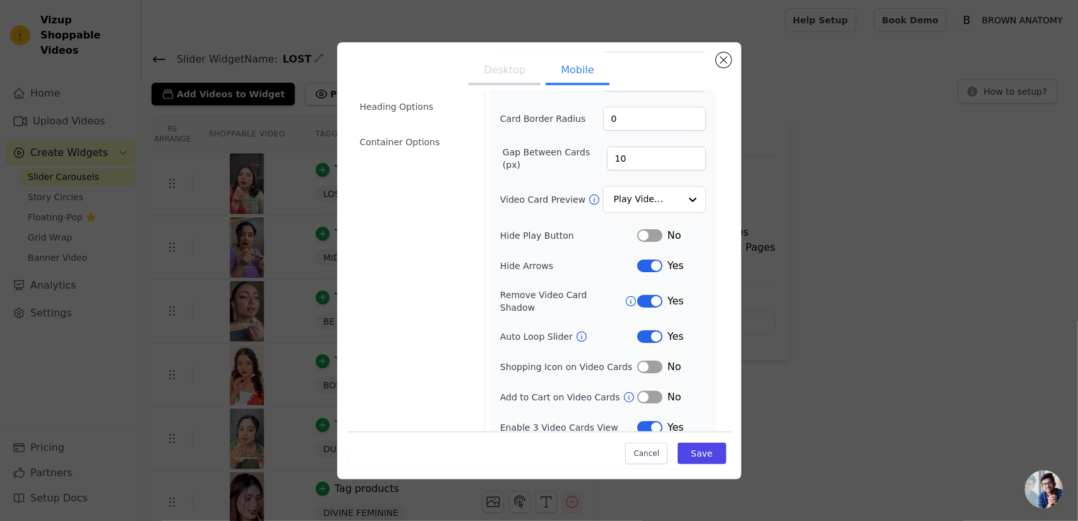
click at [637, 421] on button "Label" at bounding box center [649, 427] width 25 height 13
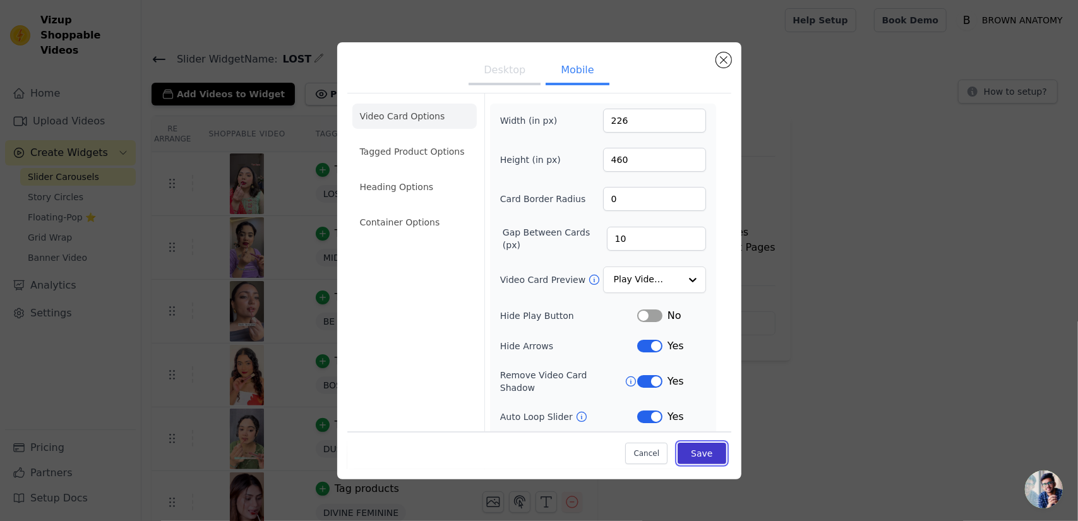
click at [692, 448] on button "Save" at bounding box center [702, 453] width 48 height 21
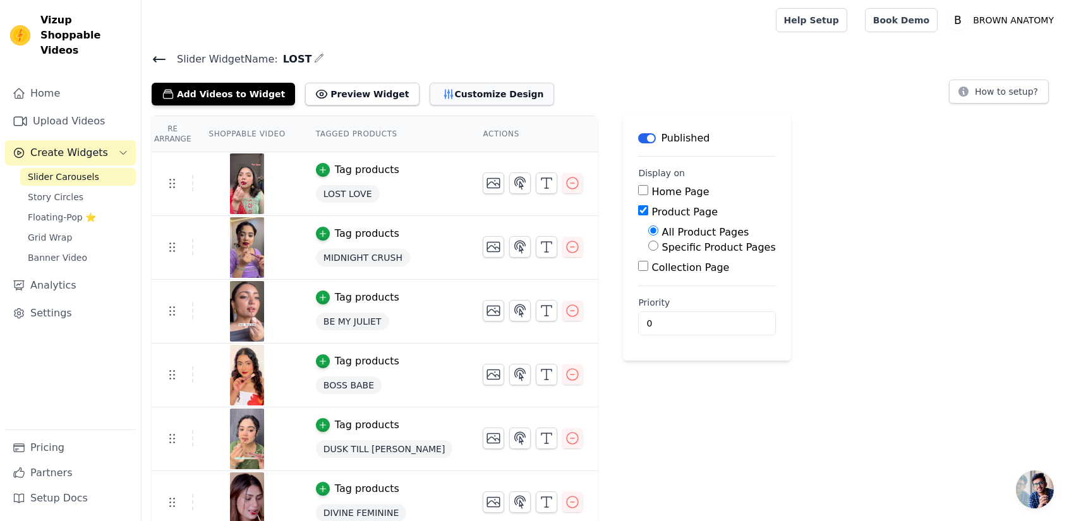
click at [457, 92] on button "Customize Design" at bounding box center [492, 94] width 124 height 23
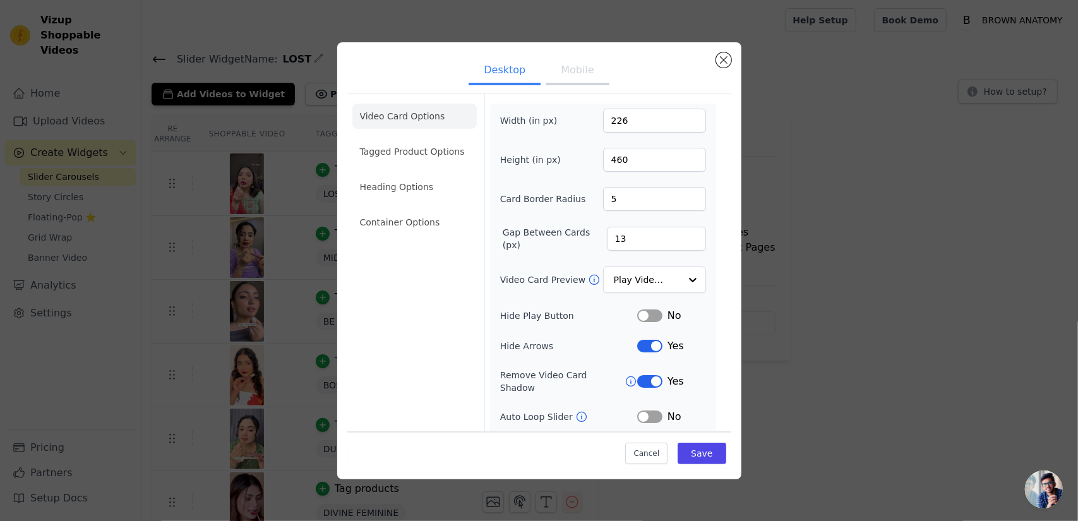
click at [567, 67] on button "Mobile" at bounding box center [577, 71] width 63 height 28
click at [426, 146] on li "Tagged Product Options" at bounding box center [415, 151] width 124 height 25
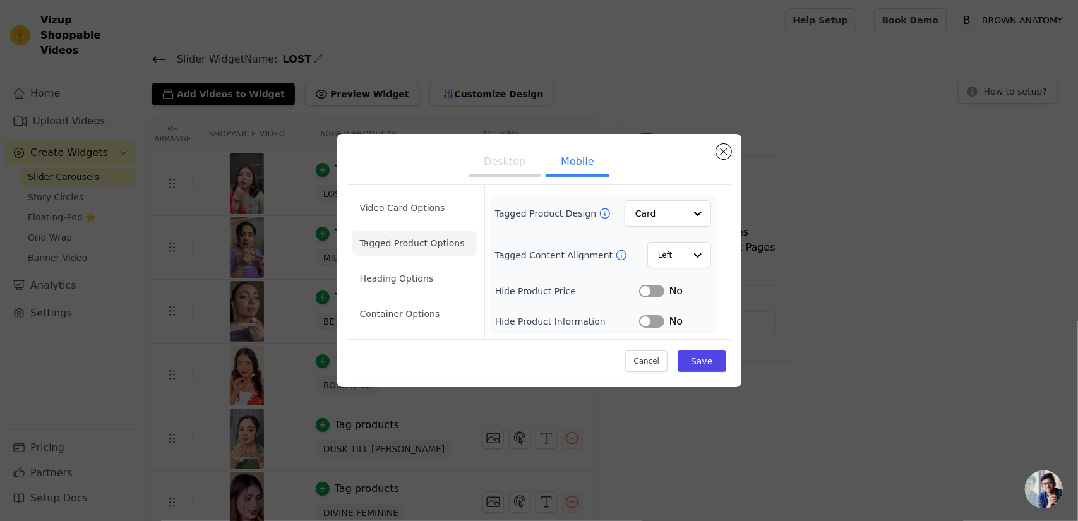
click at [429, 244] on li "Tagged Product Options" at bounding box center [415, 243] width 124 height 25
click at [672, 218] on input "Tagged Product Design" at bounding box center [660, 213] width 49 height 25
click at [666, 240] on div "Card" at bounding box center [668, 244] width 87 height 27
click at [710, 358] on button "Save" at bounding box center [702, 361] width 48 height 21
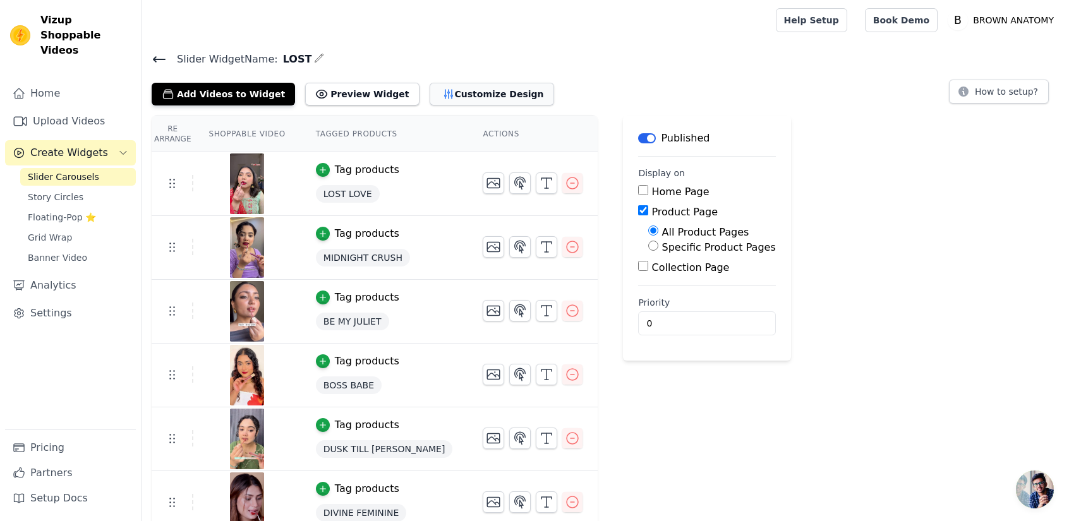
click at [471, 88] on button "Customize Design" at bounding box center [492, 94] width 124 height 23
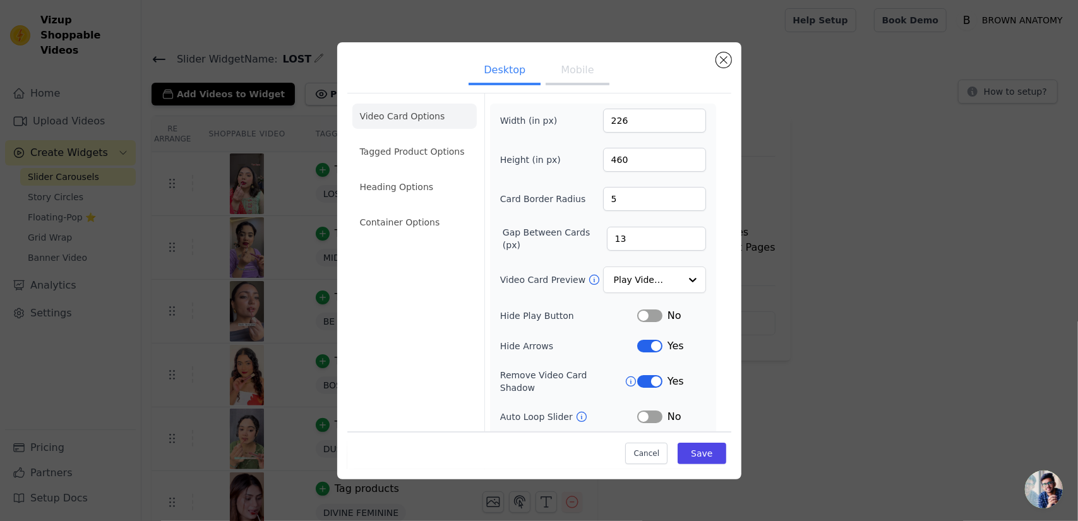
click at [565, 75] on button "Mobile" at bounding box center [577, 71] width 63 height 28
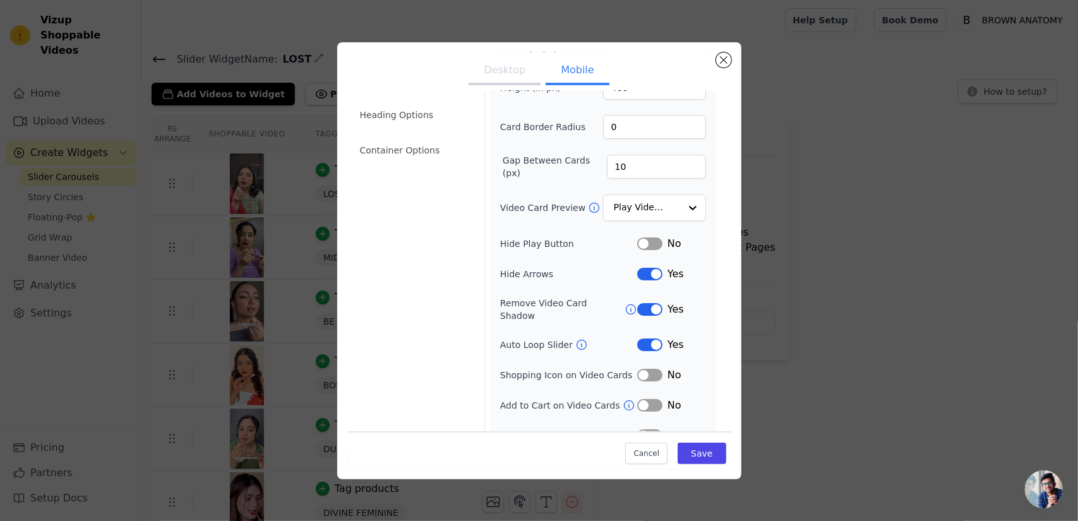
scroll to position [80, 0]
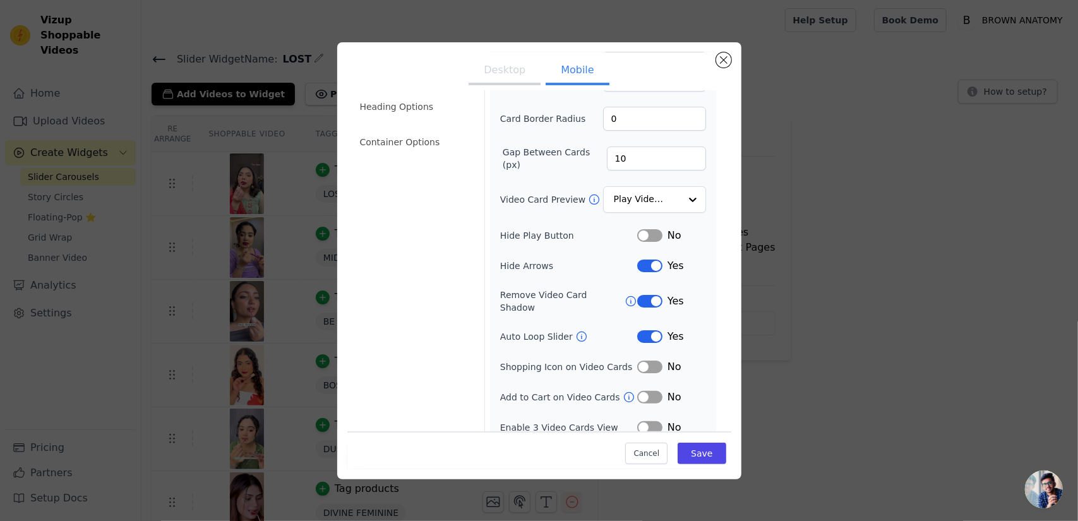
click at [646, 391] on button "Label" at bounding box center [649, 397] width 25 height 13
click at [700, 446] on button "Save" at bounding box center [702, 453] width 48 height 21
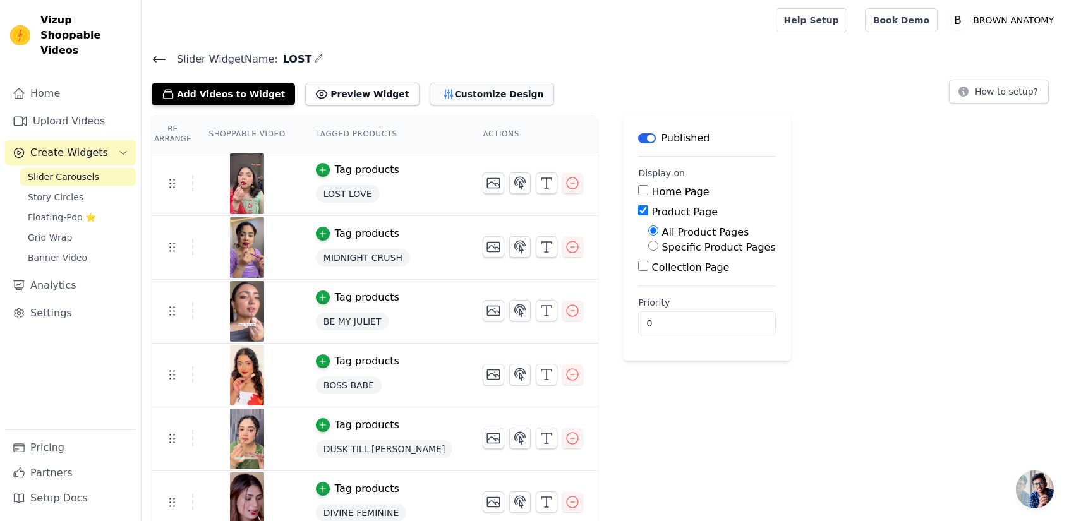
click at [464, 90] on button "Customize Design" at bounding box center [492, 94] width 124 height 23
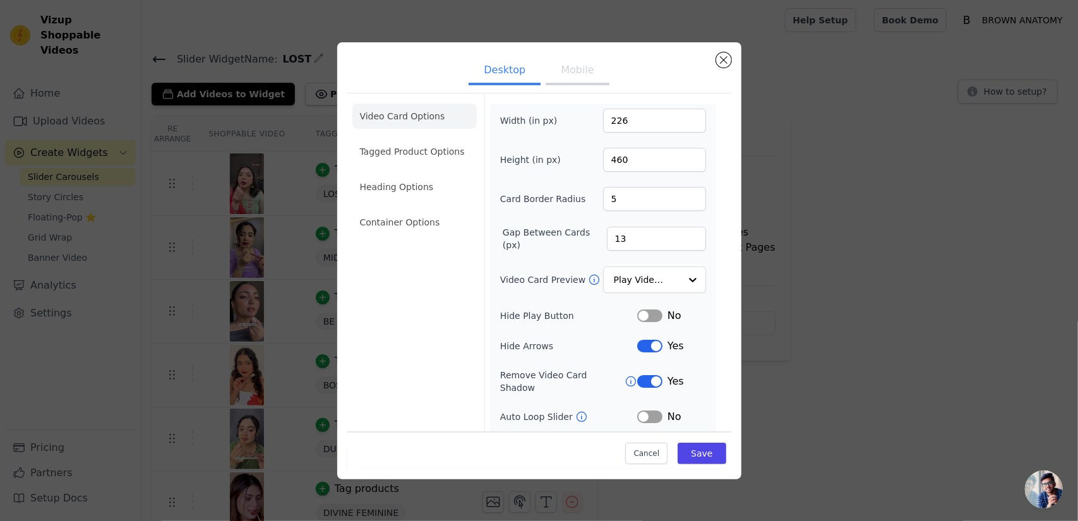
click at [574, 83] on button "Mobile" at bounding box center [577, 71] width 63 height 28
click at [628, 189] on input "0" at bounding box center [654, 199] width 103 height 24
type input "5"
click at [693, 452] on button "Save" at bounding box center [702, 453] width 48 height 21
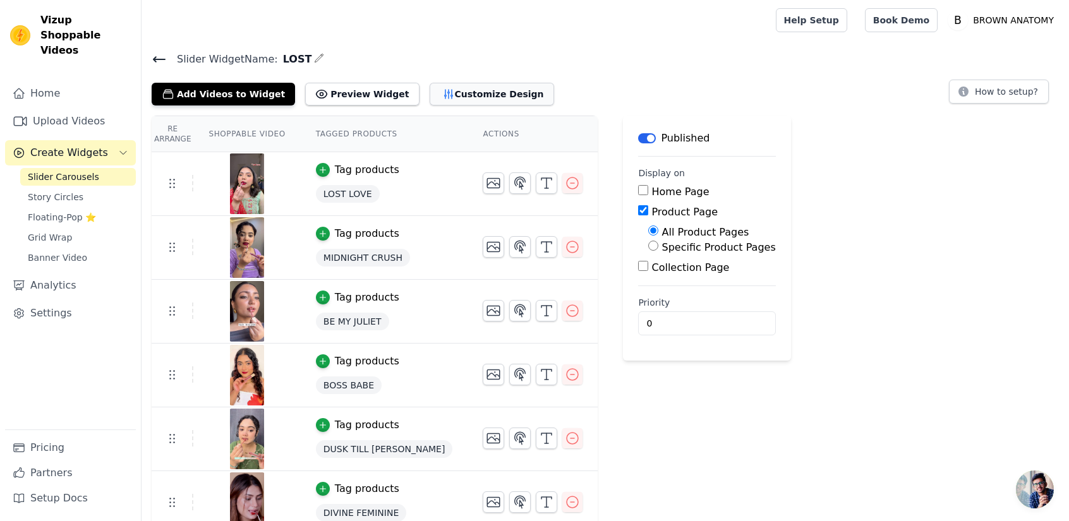
click at [443, 100] on button "Customize Design" at bounding box center [492, 94] width 124 height 23
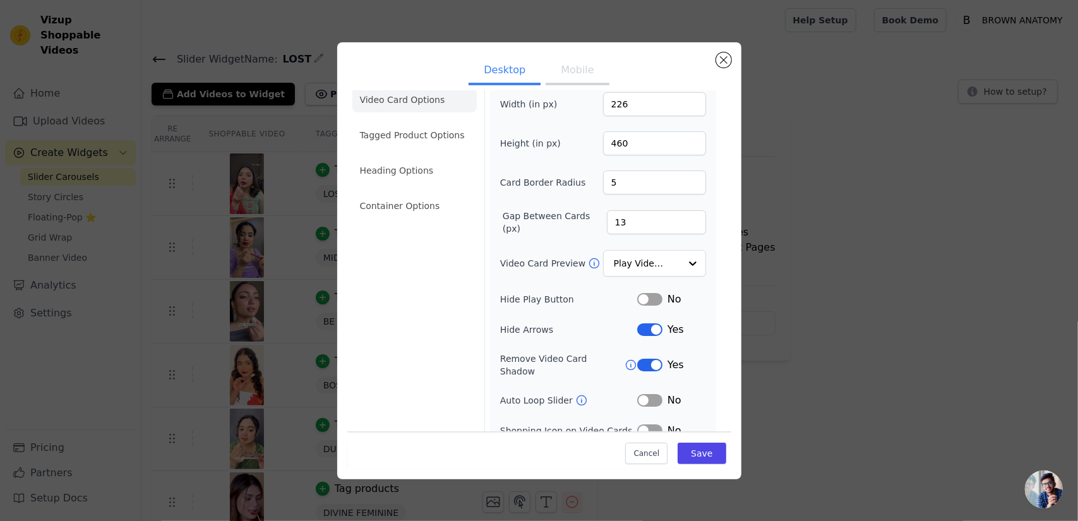
scroll to position [0, 0]
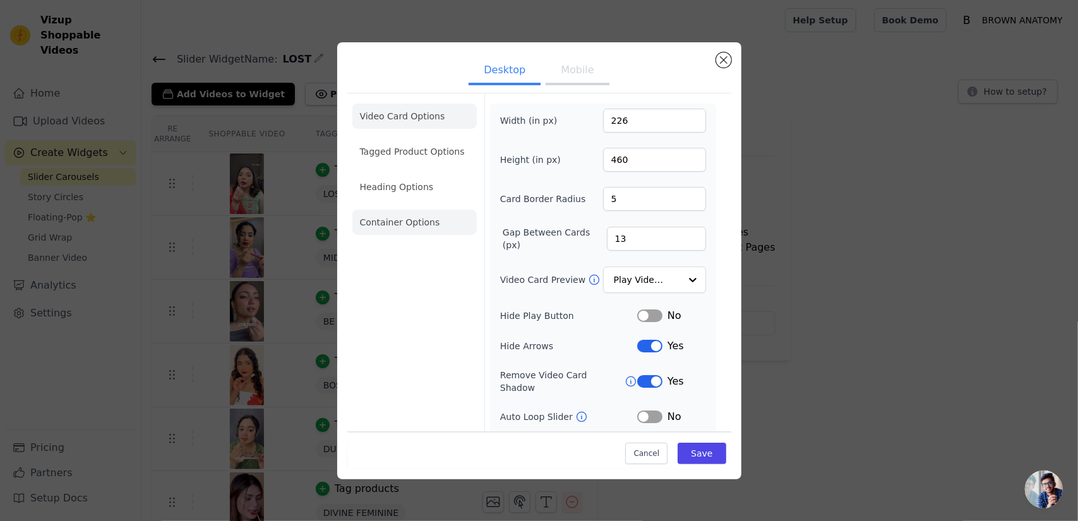
click at [426, 220] on li "Container Options" at bounding box center [415, 222] width 124 height 25
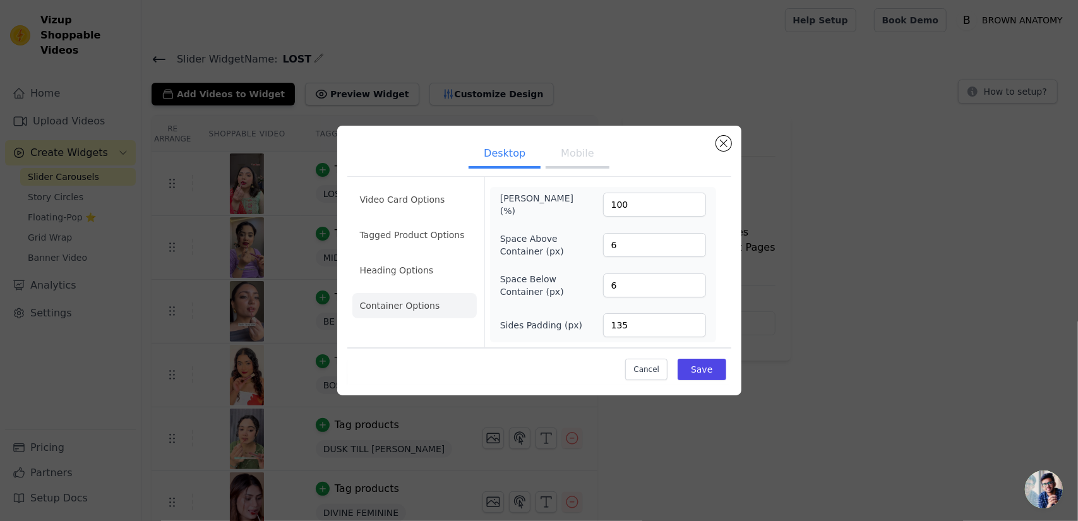
click at [567, 160] on button "Mobile" at bounding box center [577, 155] width 63 height 28
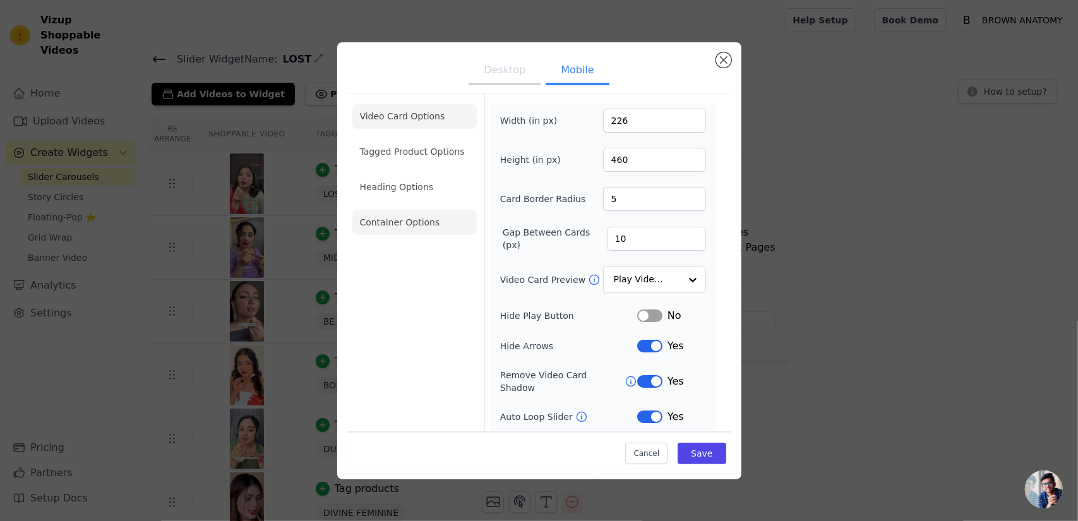
click at [397, 218] on li "Container Options" at bounding box center [415, 222] width 124 height 25
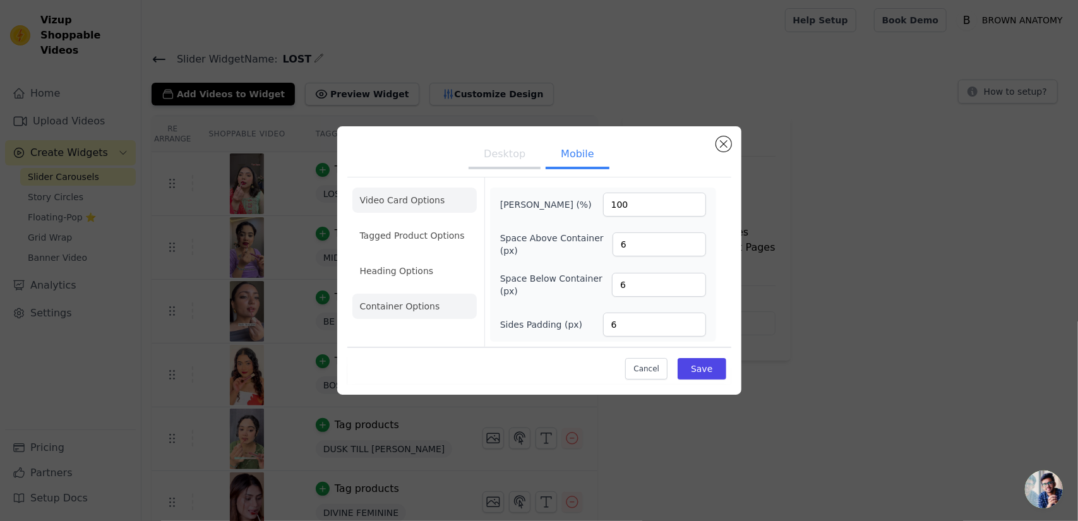
click at [410, 203] on li "Video Card Options" at bounding box center [415, 200] width 124 height 25
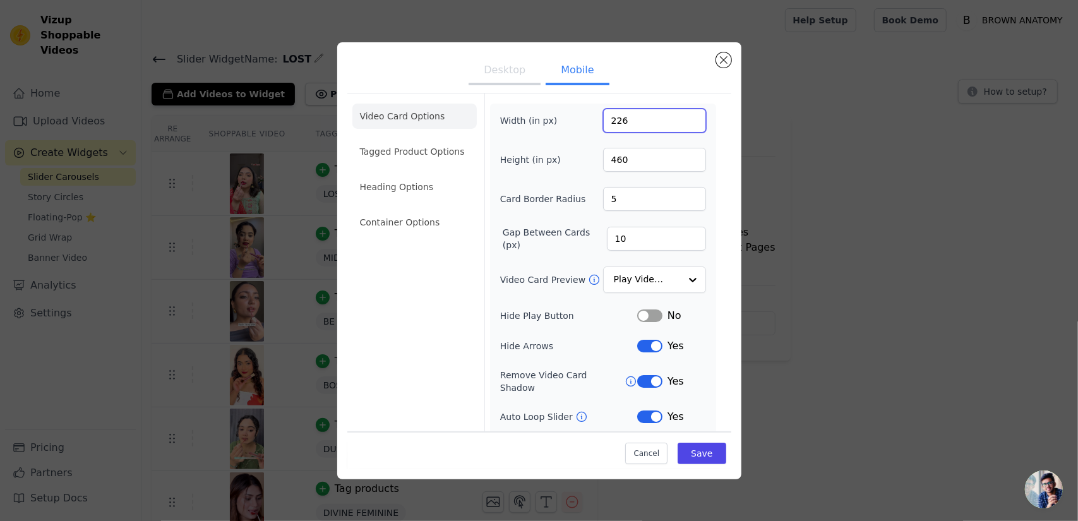
click at [618, 127] on input "226" at bounding box center [654, 121] width 103 height 24
type input "221"
click at [499, 74] on button "Desktop" at bounding box center [505, 71] width 72 height 28
click at [562, 80] on button "Mobile" at bounding box center [577, 71] width 63 height 28
click at [627, 109] on input "221" at bounding box center [654, 121] width 103 height 24
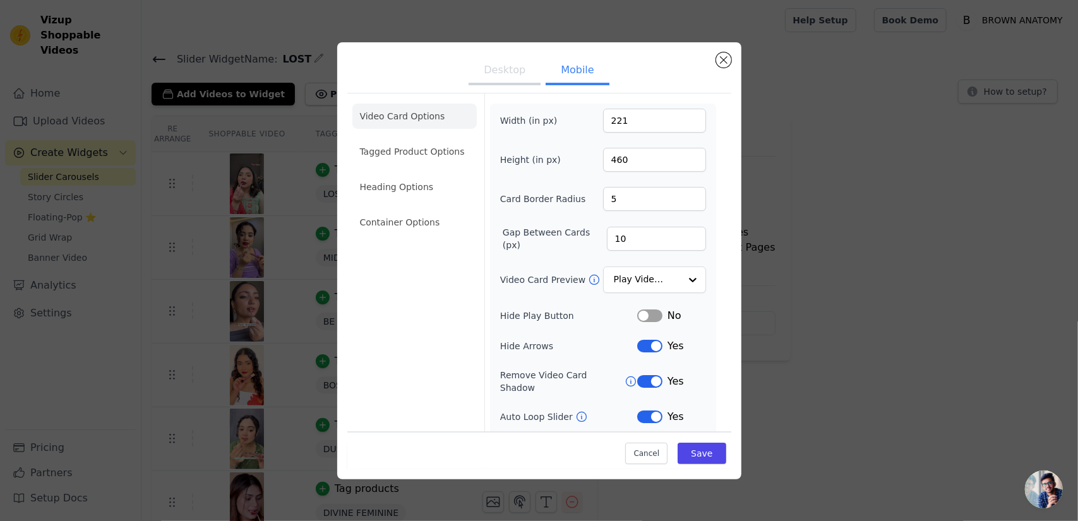
click at [490, 74] on button "Desktop" at bounding box center [505, 71] width 72 height 28
click at [582, 79] on button "Mobile" at bounding box center [577, 71] width 63 height 28
click at [634, 127] on input "221" at bounding box center [654, 121] width 103 height 24
type input "217"
click at [480, 57] on button "Desktop" at bounding box center [505, 71] width 72 height 28
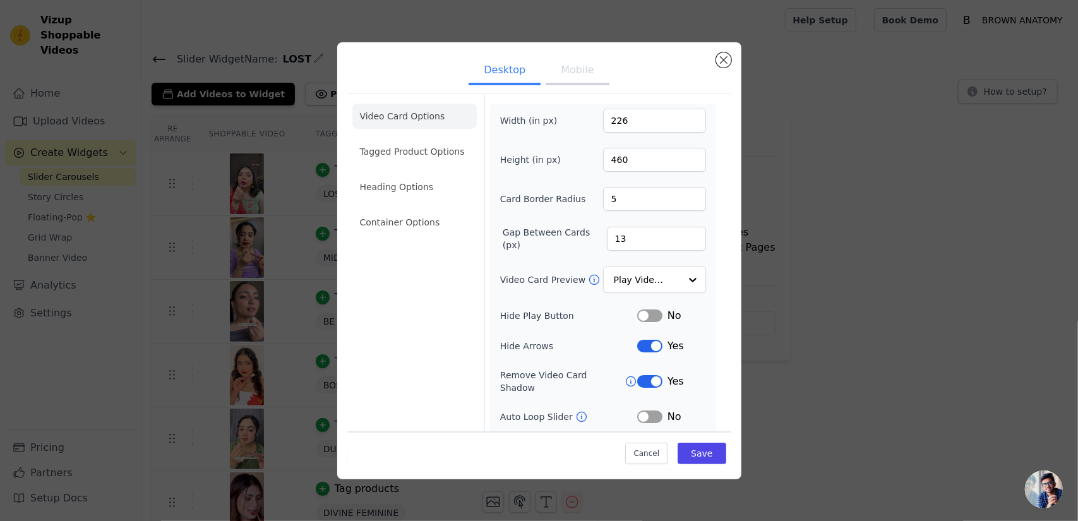
click at [567, 62] on button "Mobile" at bounding box center [577, 71] width 63 height 28
click at [623, 121] on input "217" at bounding box center [654, 121] width 103 height 24
type input "215"
click at [627, 154] on input "460" at bounding box center [654, 160] width 103 height 24
type input "451"
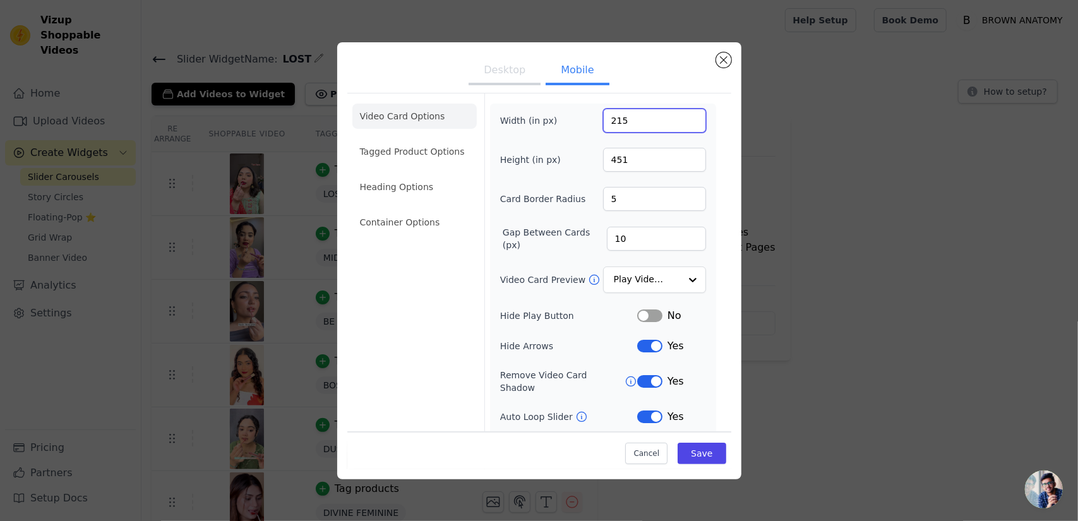
click at [622, 114] on input "215" at bounding box center [654, 121] width 103 height 24
type input "216"
click at [627, 152] on input "451" at bounding box center [654, 160] width 103 height 24
type input "450"
click at [691, 459] on button "Save" at bounding box center [702, 453] width 48 height 21
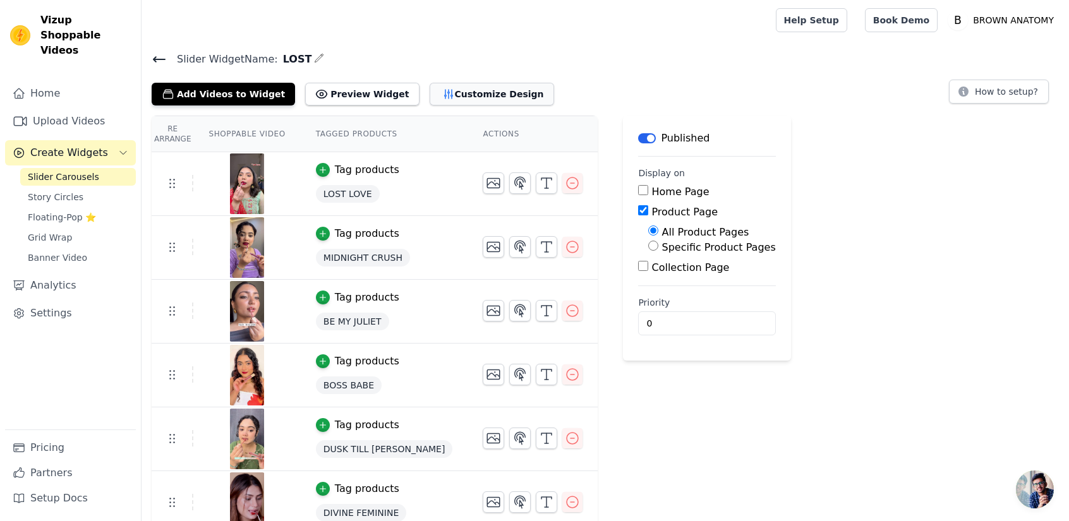
click at [460, 103] on button "Customize Design" at bounding box center [492, 94] width 124 height 23
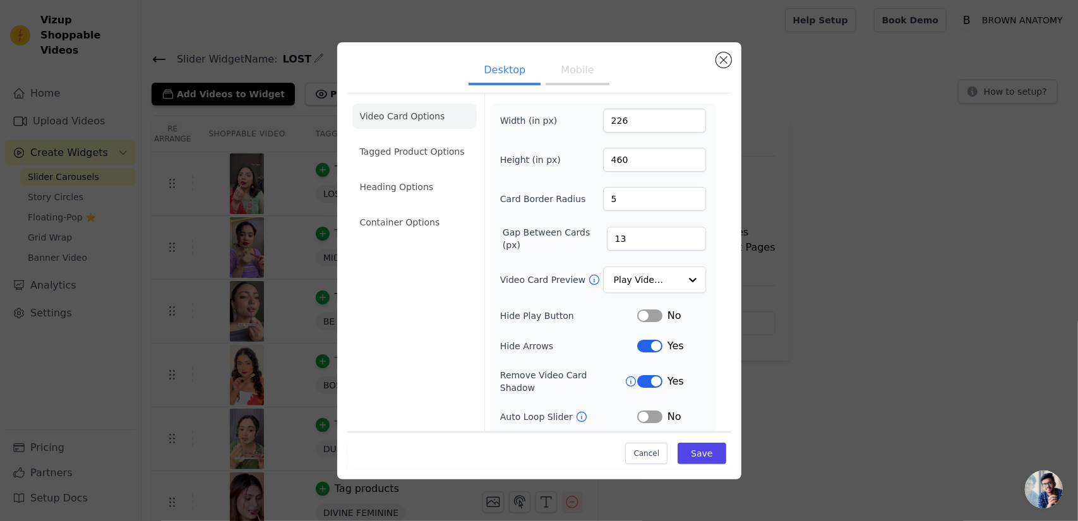
click at [571, 76] on button "Mobile" at bounding box center [577, 71] width 63 height 28
click at [627, 116] on input "216" at bounding box center [654, 121] width 103 height 24
type input "206"
click at [627, 156] on input "450" at bounding box center [654, 160] width 103 height 24
type input "440"
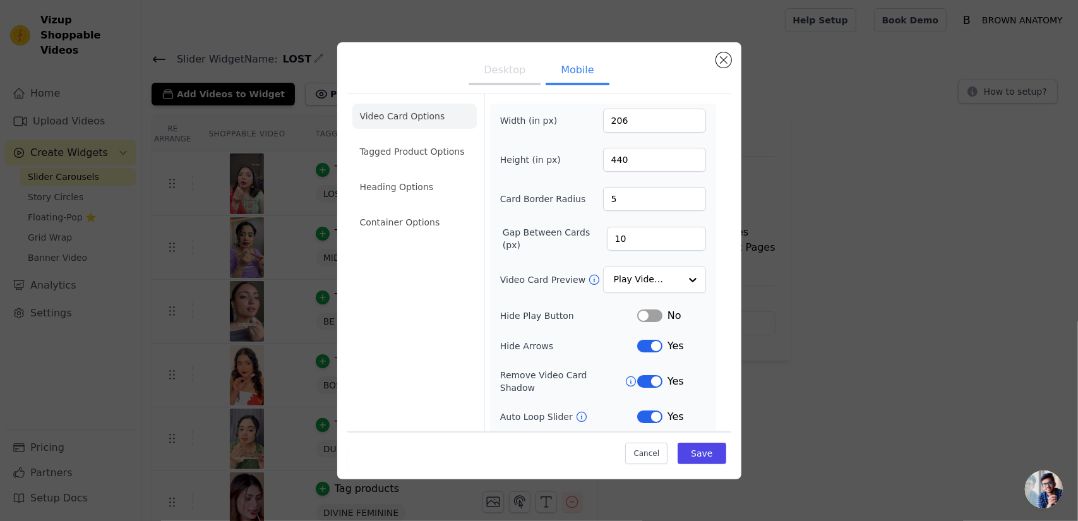
click at [641, 176] on div "Width (in px) 206 Height (in px) 440 Card Border Radius 5 Gap Between Cards (px…" at bounding box center [603, 312] width 206 height 407
click at [696, 450] on button "Save" at bounding box center [702, 453] width 48 height 21
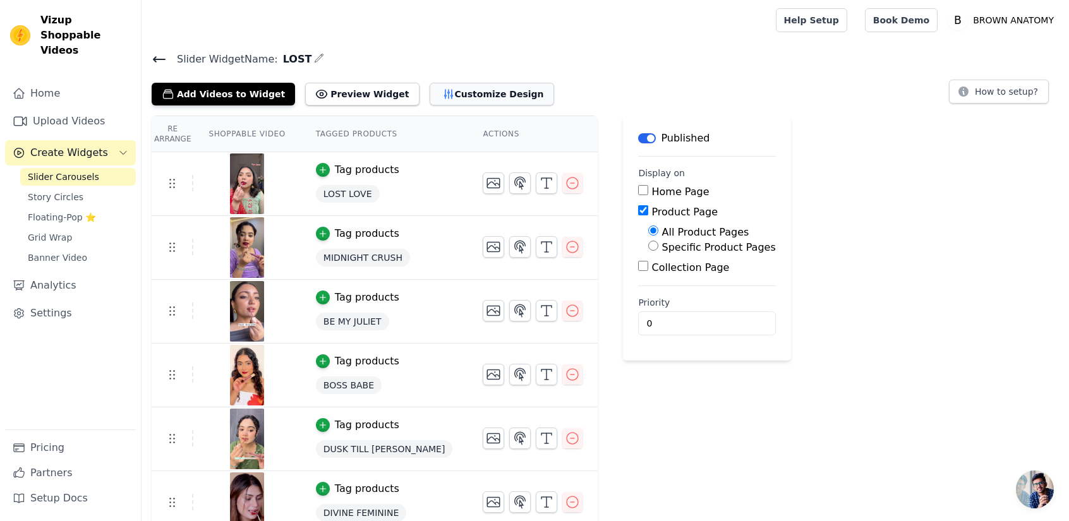
click at [478, 99] on button "Customize Design" at bounding box center [492, 94] width 124 height 23
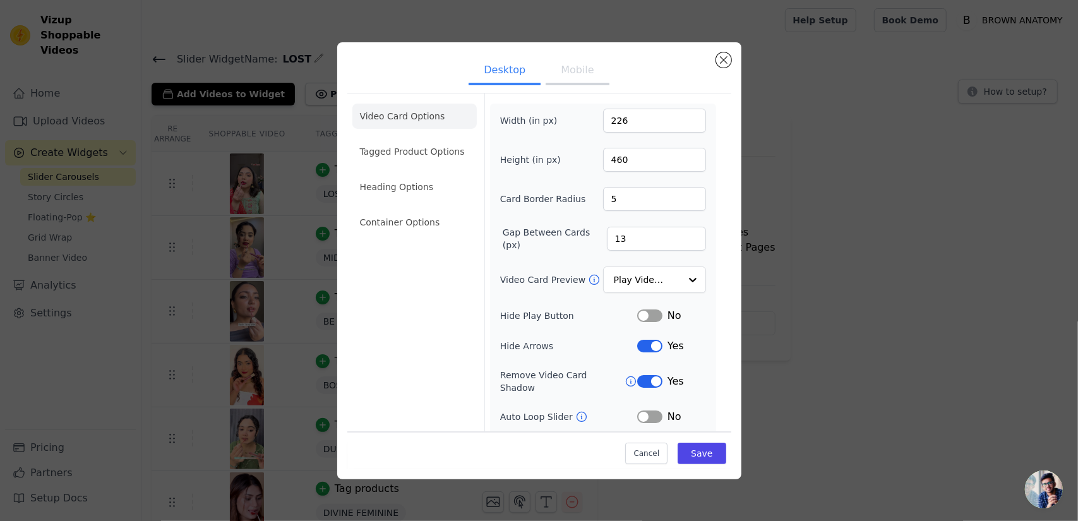
click at [563, 66] on button "Mobile" at bounding box center [577, 71] width 63 height 28
click at [656, 116] on input "206" at bounding box center [654, 121] width 103 height 24
type input "196"
click at [635, 161] on input "440" at bounding box center [654, 160] width 103 height 24
type input "430"
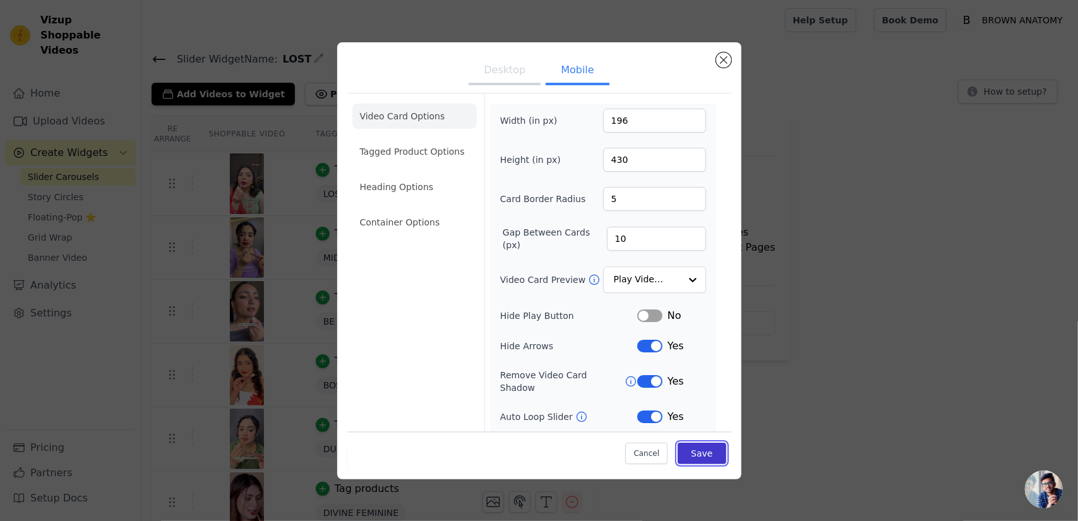
click at [697, 454] on button "Save" at bounding box center [702, 453] width 48 height 21
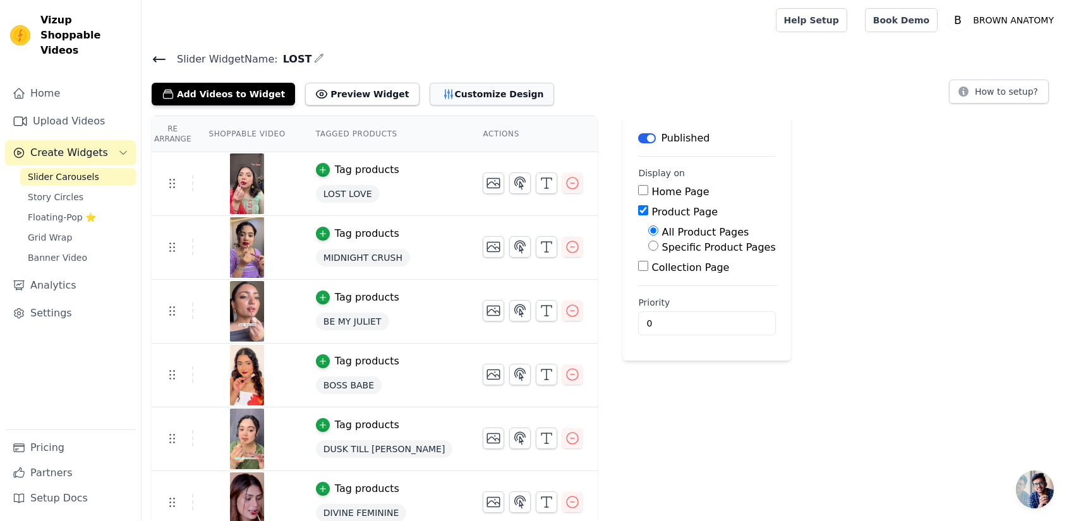
click at [481, 92] on button "Customize Design" at bounding box center [492, 94] width 124 height 23
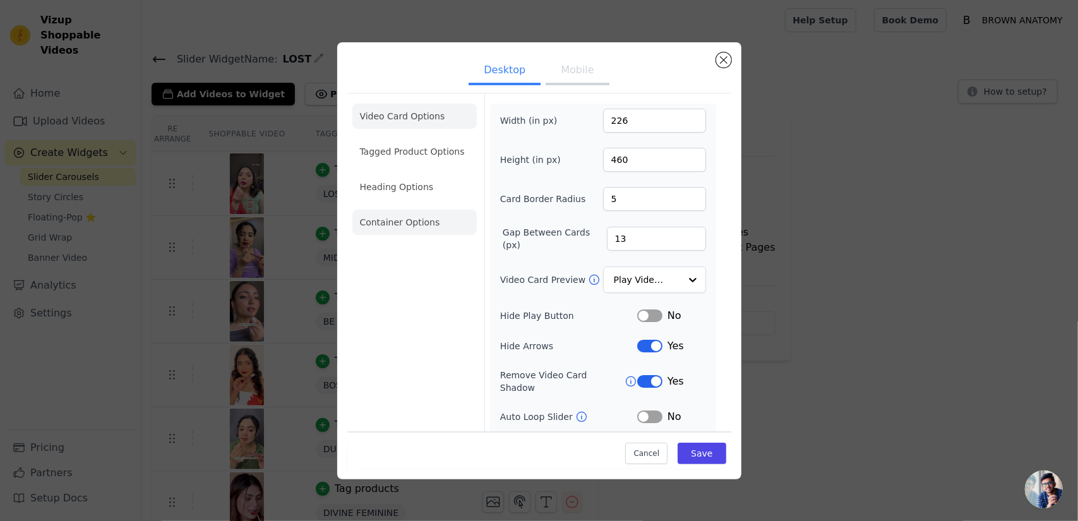
click at [417, 214] on li "Container Options" at bounding box center [415, 222] width 124 height 25
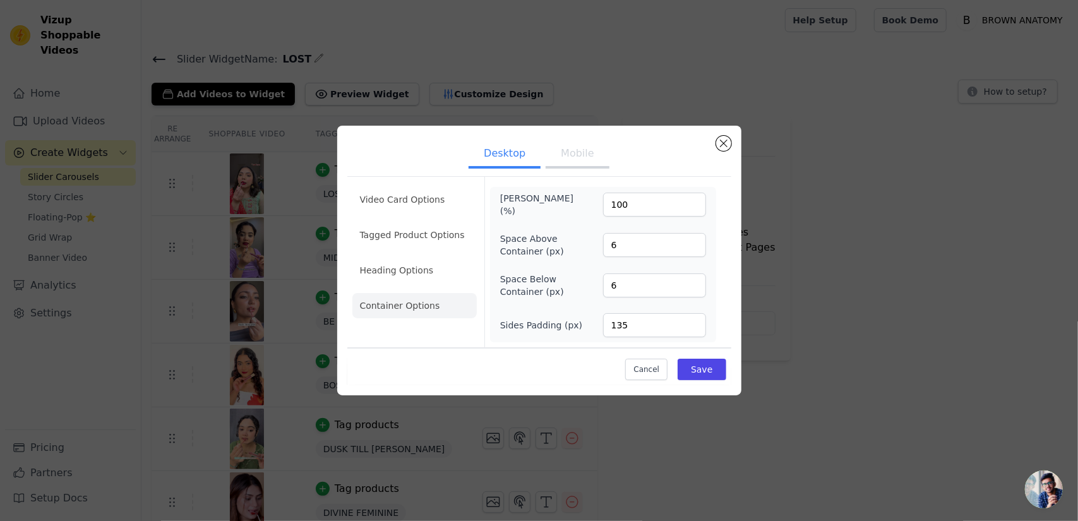
click at [590, 154] on button "Mobile" at bounding box center [577, 155] width 63 height 28
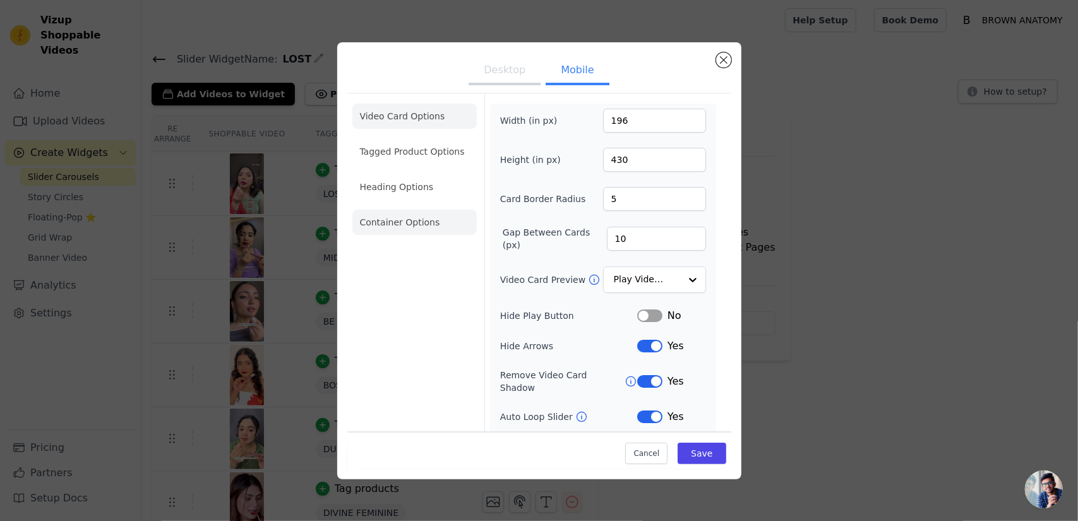
click at [395, 228] on li "Container Options" at bounding box center [415, 222] width 124 height 25
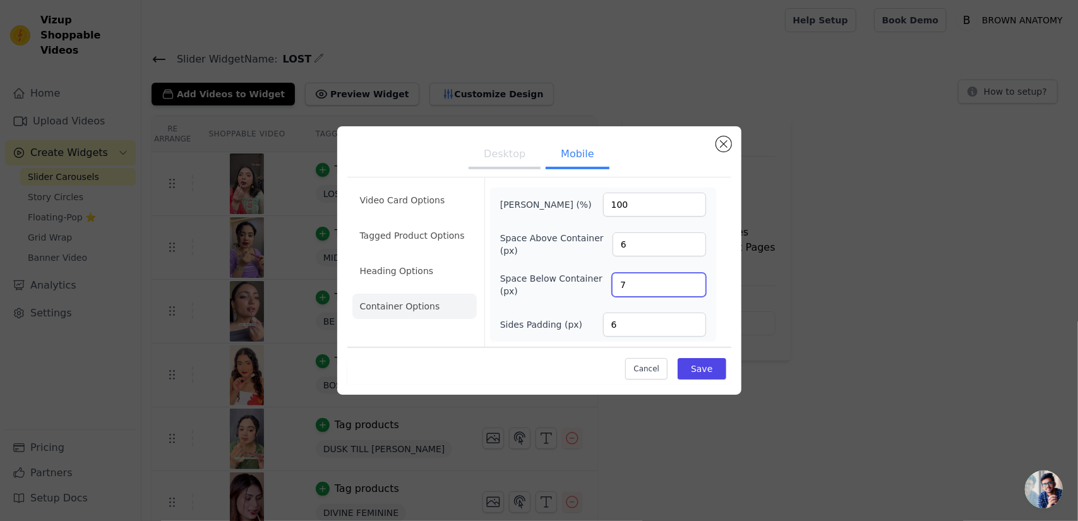
click at [696, 282] on input "7" at bounding box center [658, 285] width 93 height 24
click at [696, 282] on input "8" at bounding box center [658, 285] width 93 height 24
click at [696, 282] on input "9" at bounding box center [658, 285] width 93 height 24
click at [696, 282] on input "10" at bounding box center [658, 285] width 93 height 24
click at [696, 282] on input "11" at bounding box center [658, 285] width 93 height 24
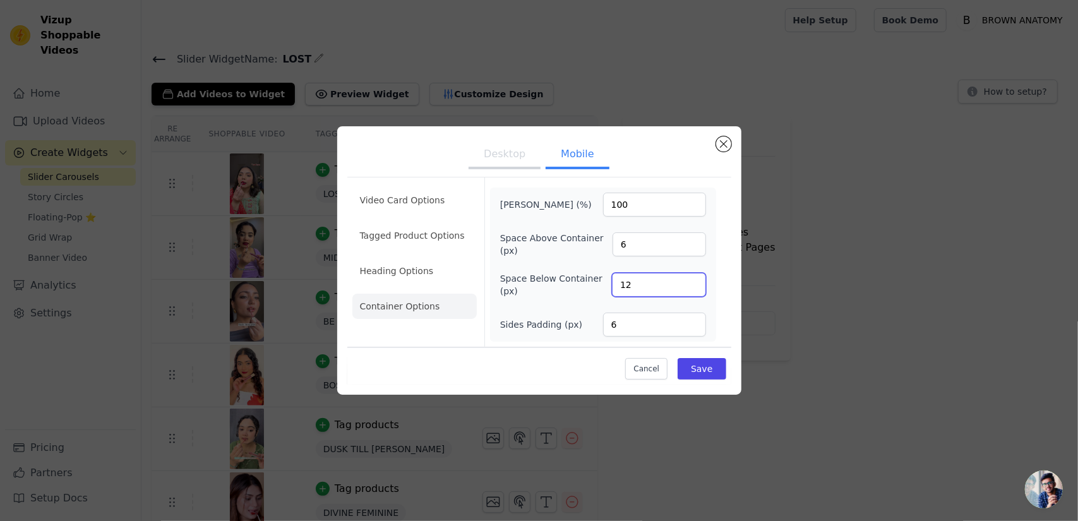
click at [696, 282] on input "12" at bounding box center [658, 285] width 93 height 24
click at [696, 282] on input "13" at bounding box center [658, 285] width 93 height 24
click at [696, 282] on input "14" at bounding box center [658, 285] width 93 height 24
click at [696, 282] on input "15" at bounding box center [658, 285] width 93 height 24
click at [696, 282] on input "16" at bounding box center [658, 285] width 93 height 24
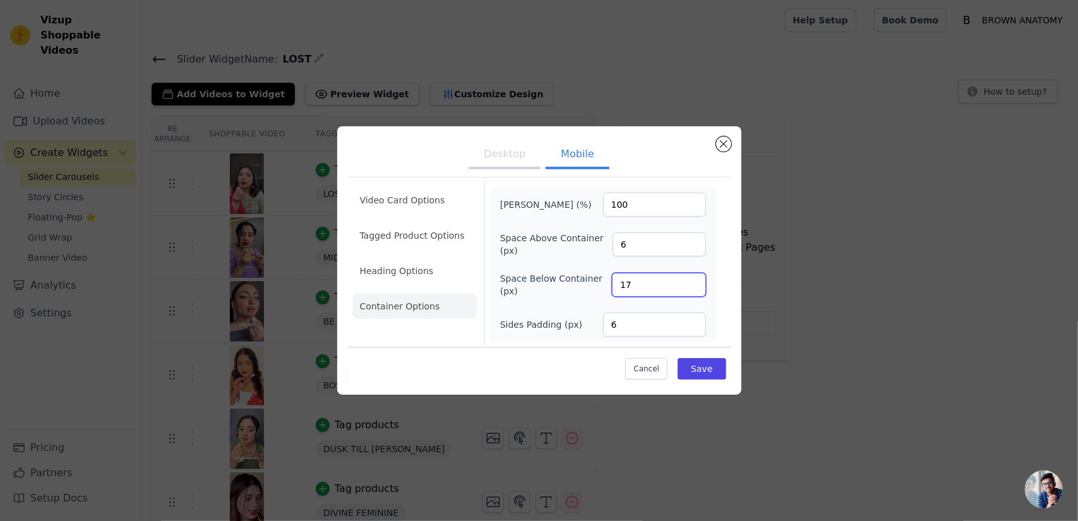
click at [696, 282] on input "17" at bounding box center [658, 285] width 93 height 24
click at [696, 282] on input "18" at bounding box center [658, 285] width 93 height 24
click at [696, 282] on input "19" at bounding box center [658, 285] width 93 height 24
click at [696, 282] on input "20" at bounding box center [658, 285] width 93 height 24
click at [696, 282] on input "21" at bounding box center [658, 285] width 93 height 24
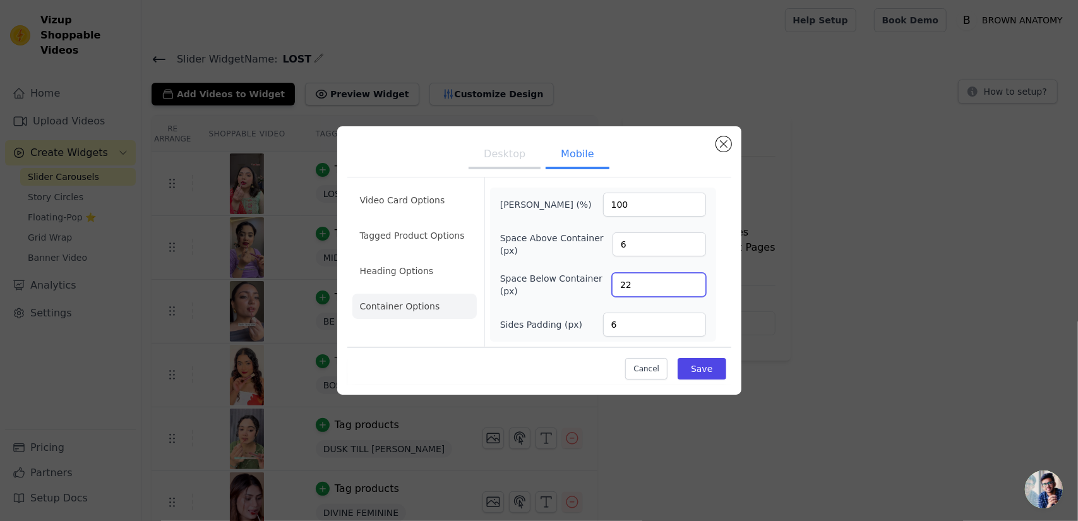
click at [696, 282] on input "22" at bounding box center [658, 285] width 93 height 24
click at [696, 282] on input "23" at bounding box center [658, 285] width 93 height 24
click at [694, 291] on input "22" at bounding box center [658, 285] width 93 height 24
click at [694, 291] on input "21" at bounding box center [658, 285] width 93 height 24
type input "20"
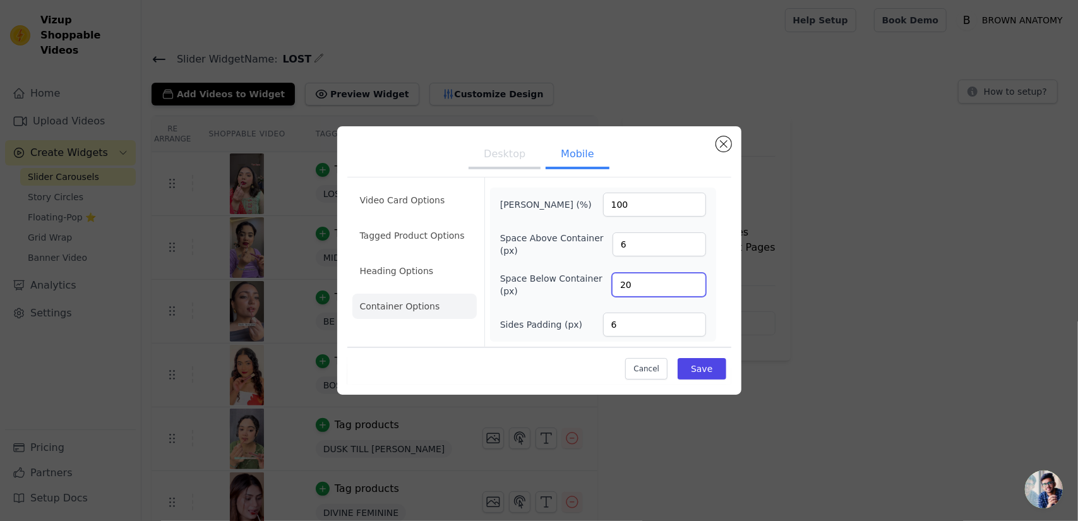
click at [694, 291] on input "20" at bounding box center [658, 285] width 93 height 24
click at [694, 240] on input "7" at bounding box center [659, 244] width 93 height 24
click at [694, 240] on input "8" at bounding box center [659, 244] width 93 height 24
click at [694, 240] on input "9" at bounding box center [659, 244] width 93 height 24
click at [694, 240] on input "10" at bounding box center [659, 244] width 93 height 24
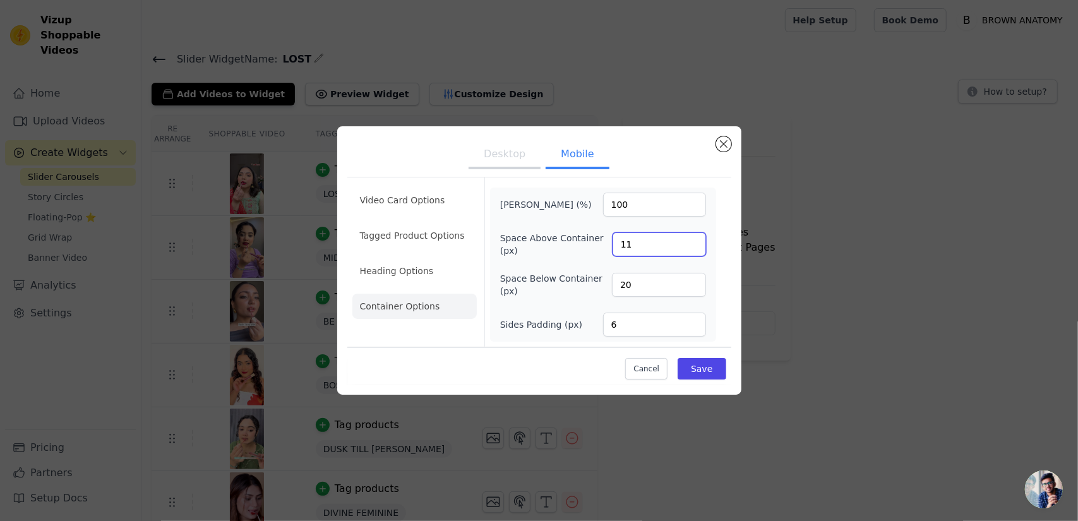
click at [694, 240] on input "11" at bounding box center [659, 244] width 93 height 24
click at [694, 240] on input "12" at bounding box center [659, 244] width 93 height 24
click at [694, 240] on input "13" at bounding box center [659, 244] width 93 height 24
click at [694, 240] on input "14" at bounding box center [659, 244] width 93 height 24
click at [694, 240] on input "15" at bounding box center [659, 244] width 93 height 24
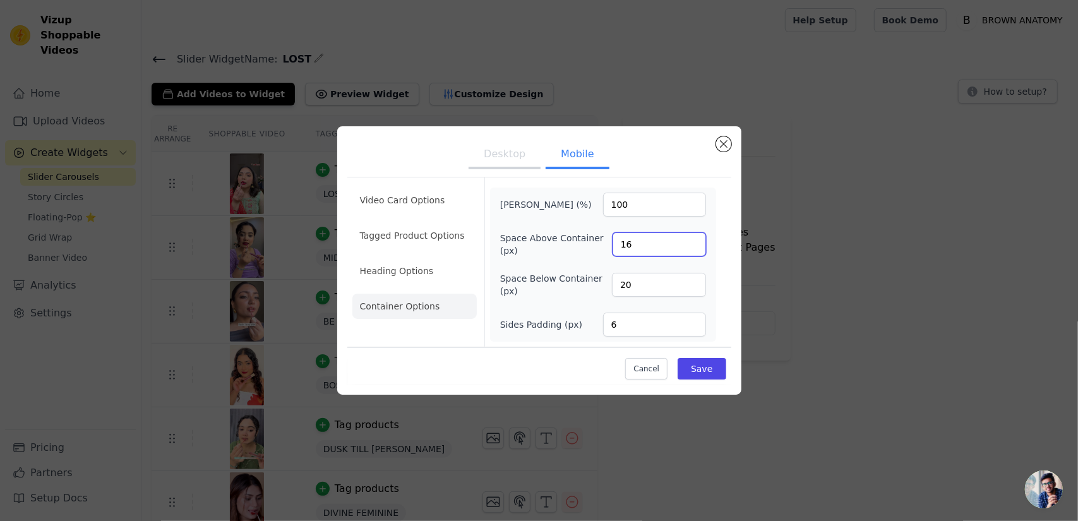
click at [694, 240] on input "16" at bounding box center [659, 244] width 93 height 24
click at [694, 240] on input "17" at bounding box center [659, 244] width 93 height 24
click at [694, 240] on input "18" at bounding box center [659, 244] width 93 height 24
click at [694, 240] on input "19" at bounding box center [659, 244] width 93 height 24
type input "20"
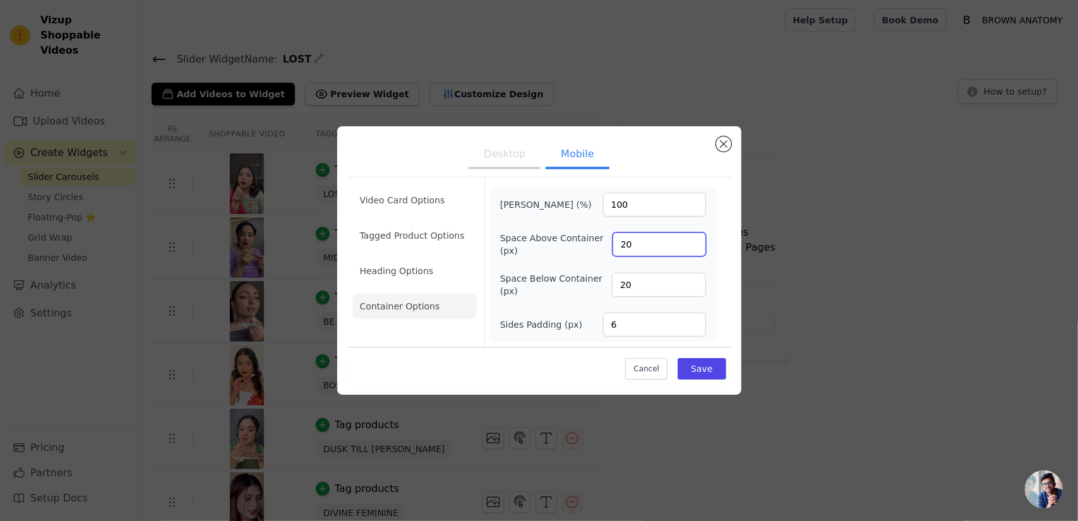
click at [694, 240] on input "20" at bounding box center [659, 244] width 93 height 24
click at [698, 365] on button "Save" at bounding box center [702, 368] width 48 height 21
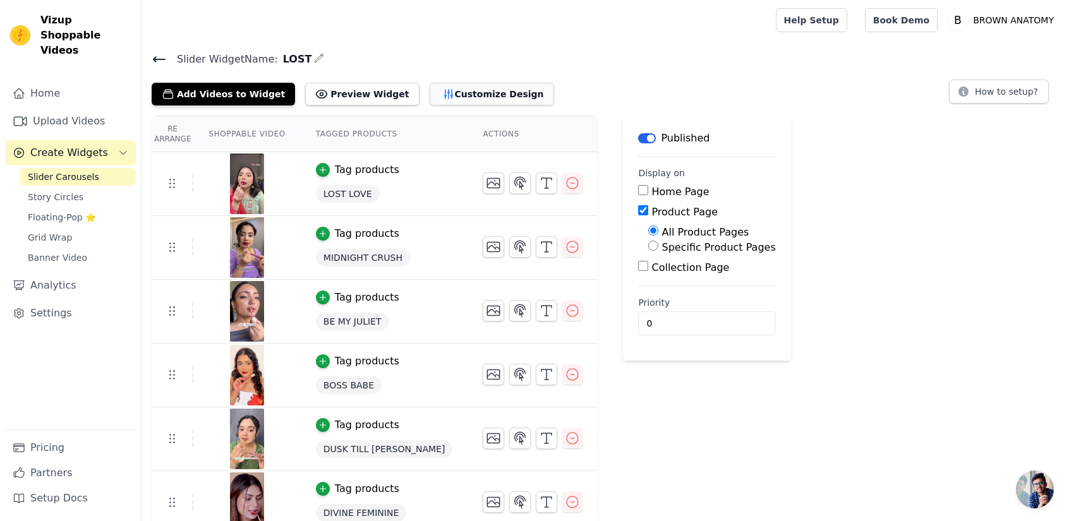
click at [447, 102] on button "Customize Design" at bounding box center [492, 94] width 124 height 23
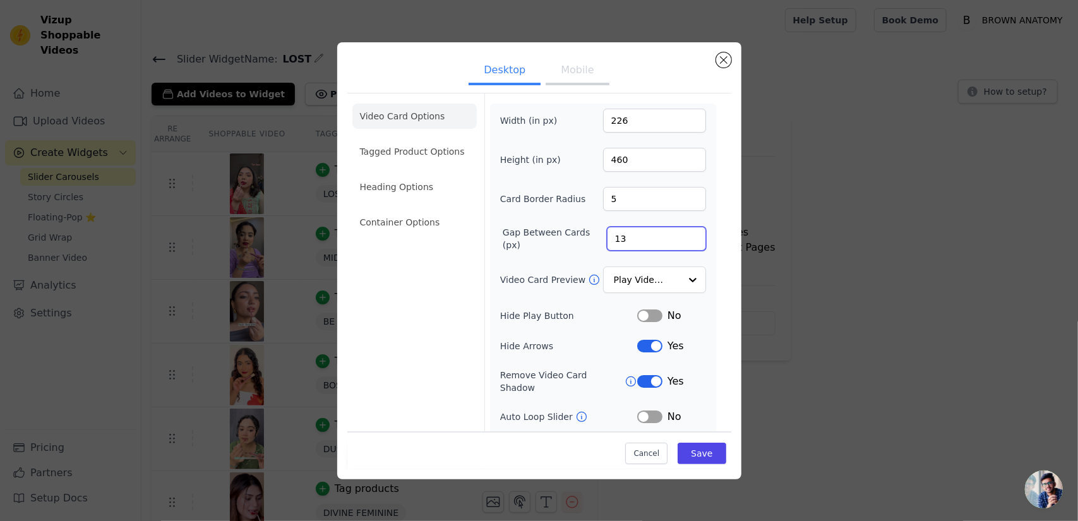
click at [627, 229] on input "13" at bounding box center [656, 239] width 99 height 24
type input "14"
click at [697, 450] on button "Save" at bounding box center [702, 453] width 48 height 21
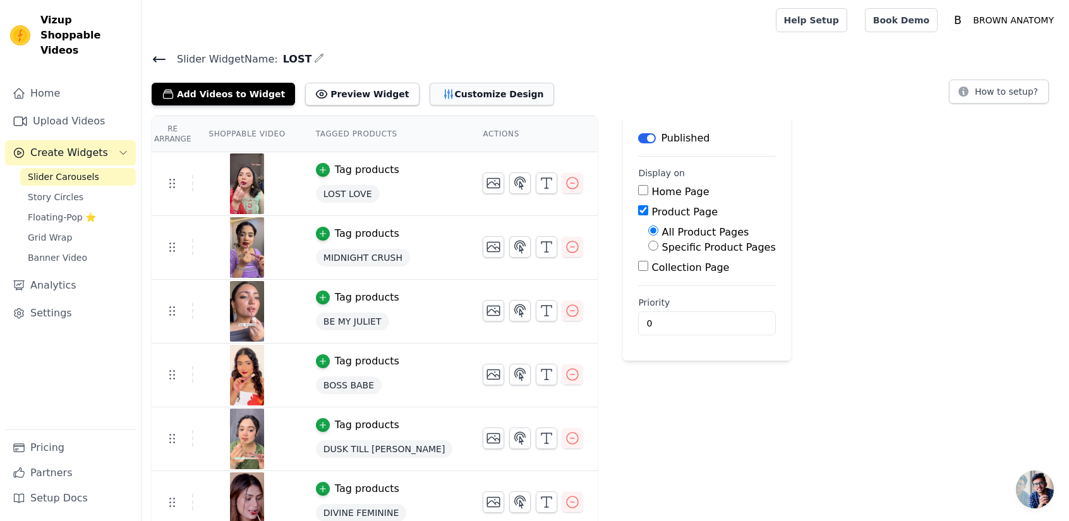
click at [454, 95] on button "Customize Design" at bounding box center [492, 94] width 124 height 23
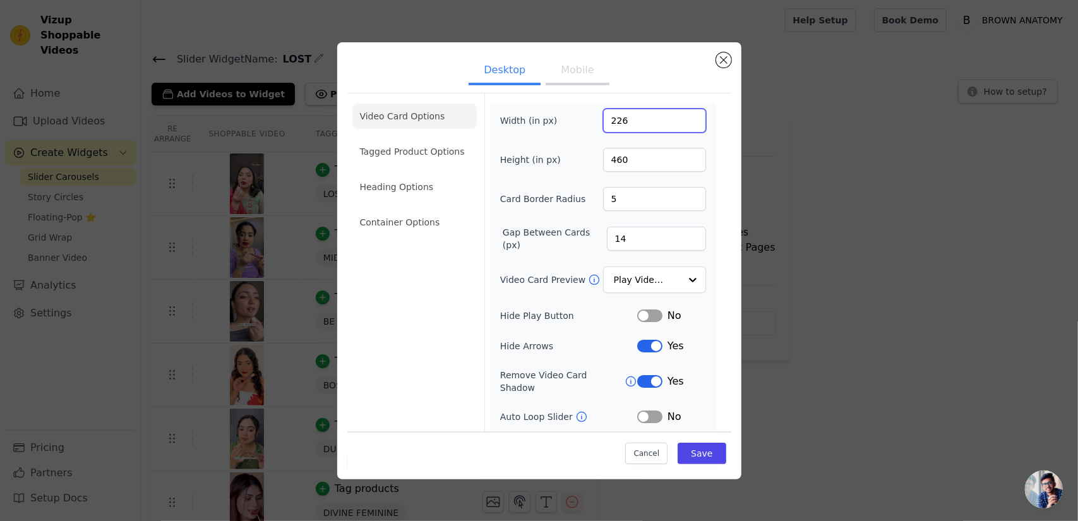
click at [641, 118] on input "226" at bounding box center [654, 121] width 103 height 24
type input "225"
click at [693, 462] on button "Save" at bounding box center [702, 453] width 48 height 21
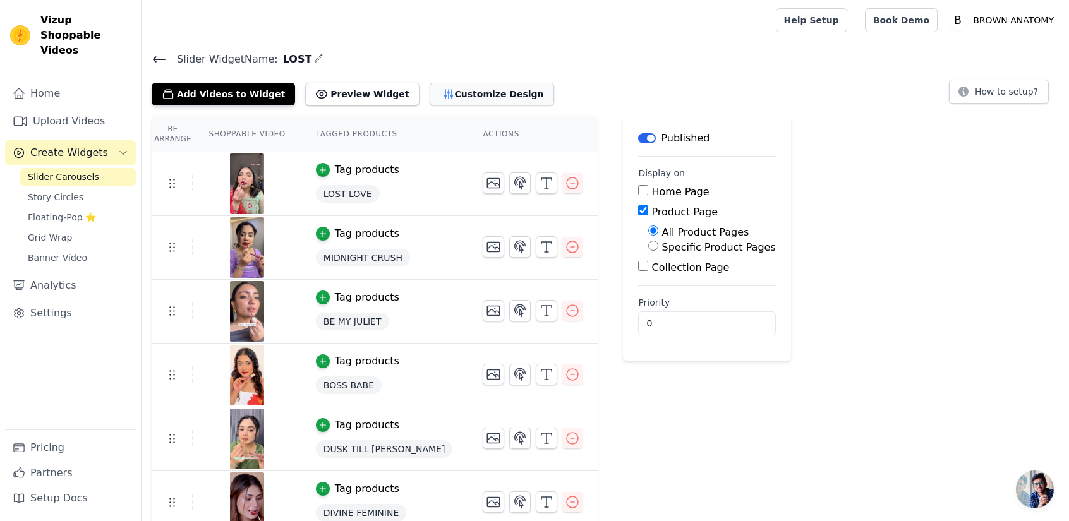
click at [472, 97] on button "Customize Design" at bounding box center [492, 94] width 124 height 23
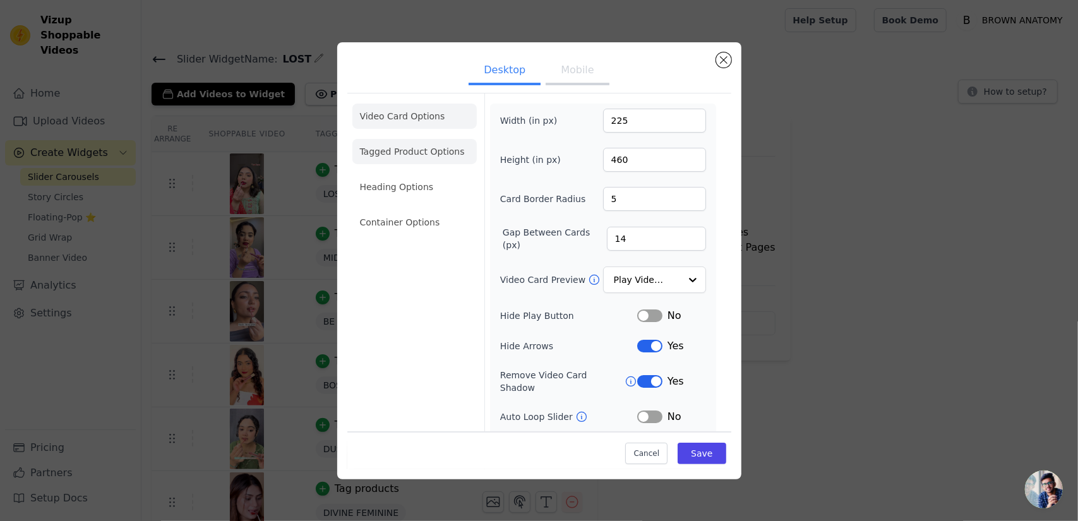
click at [411, 145] on li "Tagged Product Options" at bounding box center [415, 151] width 124 height 25
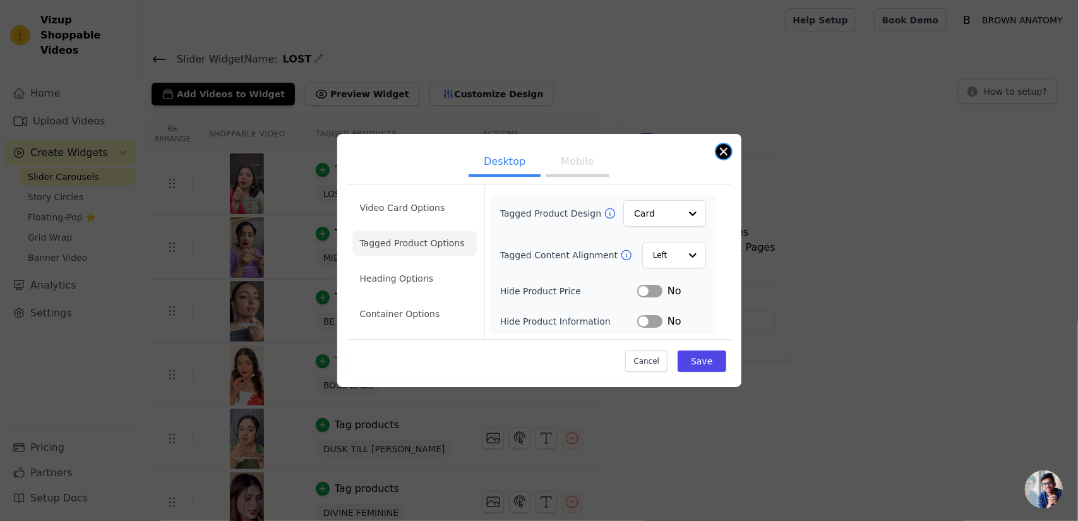
click at [725, 155] on button "Close modal" at bounding box center [723, 151] width 15 height 15
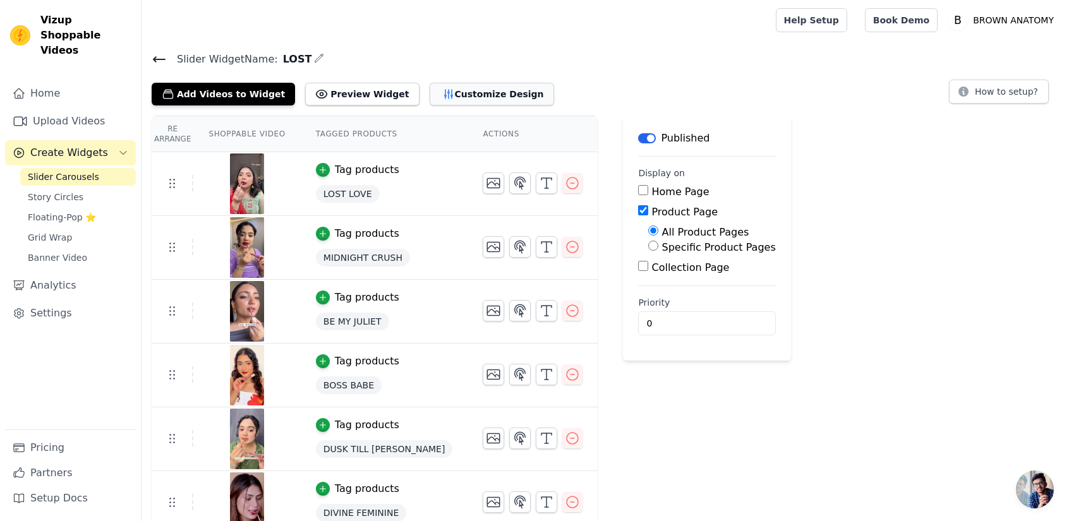
click at [432, 100] on button "Customize Design" at bounding box center [492, 94] width 124 height 23
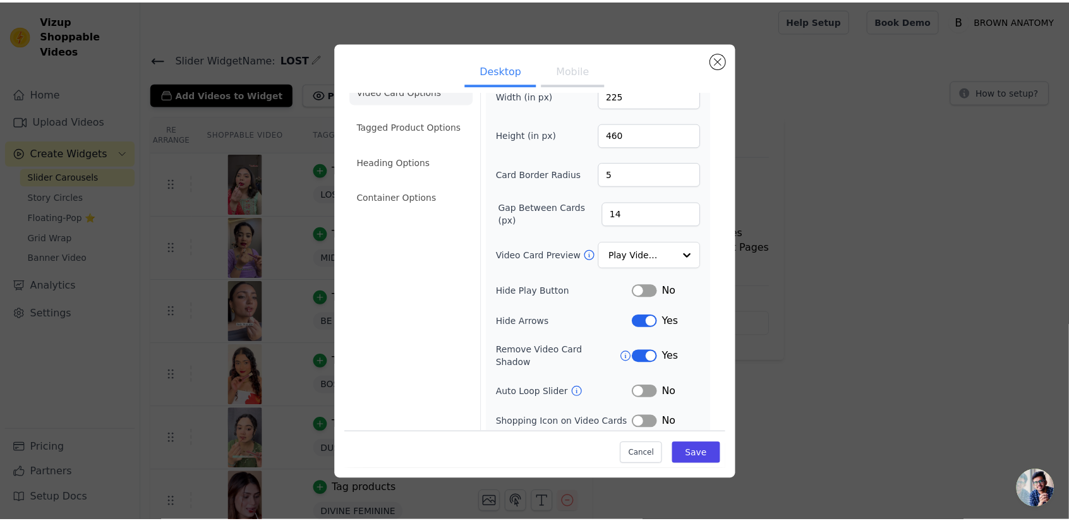
scroll to position [50, 0]
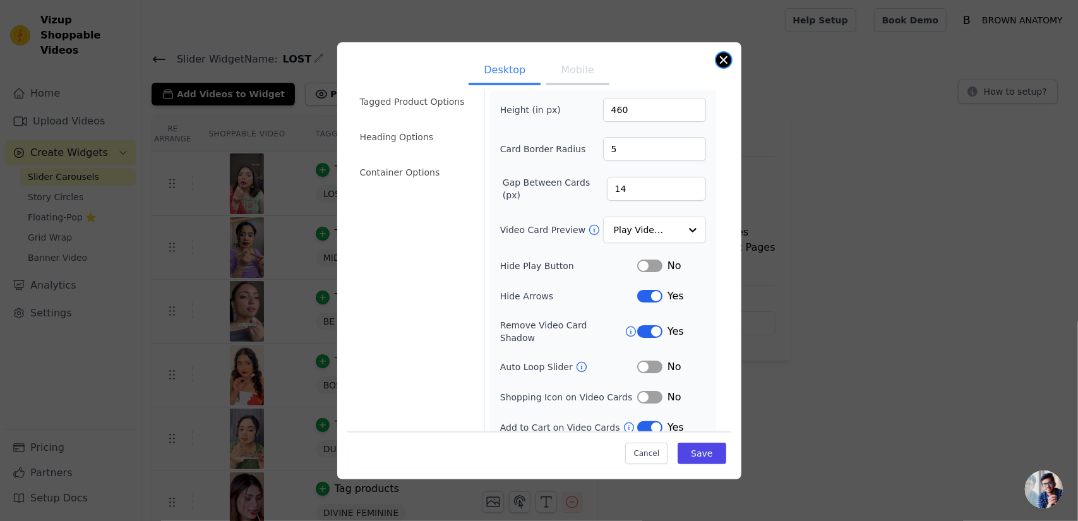
click at [721, 61] on button "Close modal" at bounding box center [723, 59] width 15 height 15
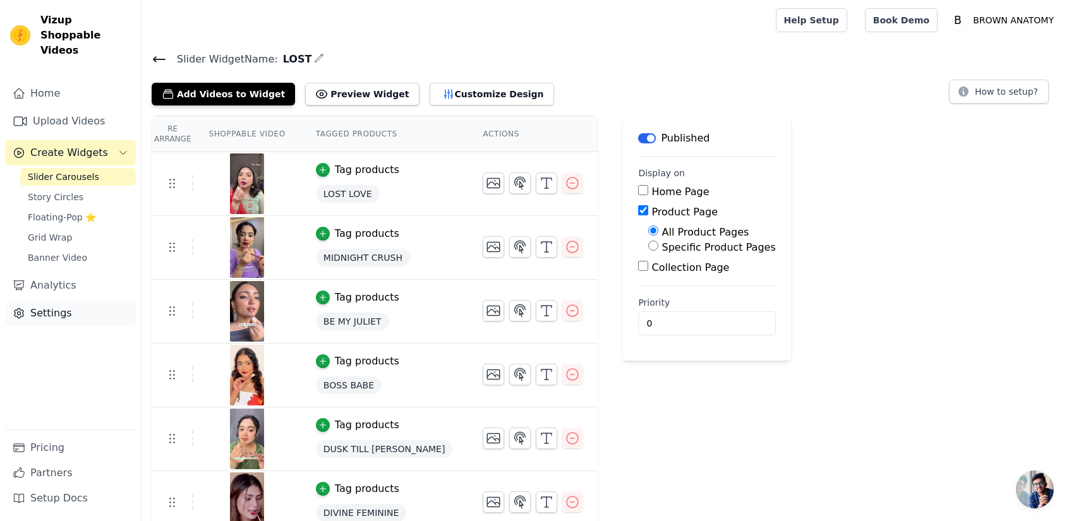
click at [30, 301] on link "Settings" at bounding box center [70, 313] width 131 height 25
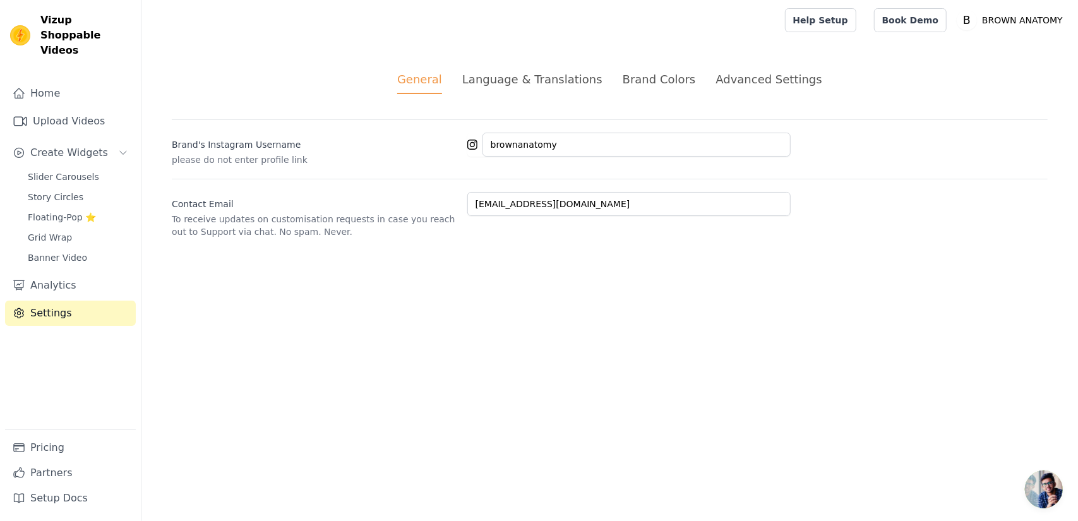
click at [663, 75] on div "Brand Colors" at bounding box center [659, 79] width 73 height 17
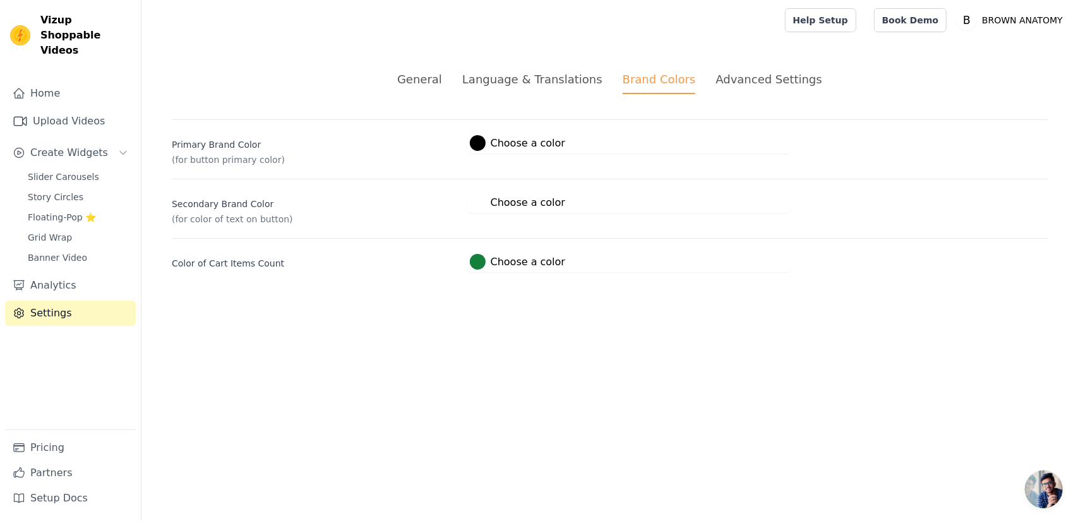
click at [481, 144] on div at bounding box center [478, 143] width 16 height 16
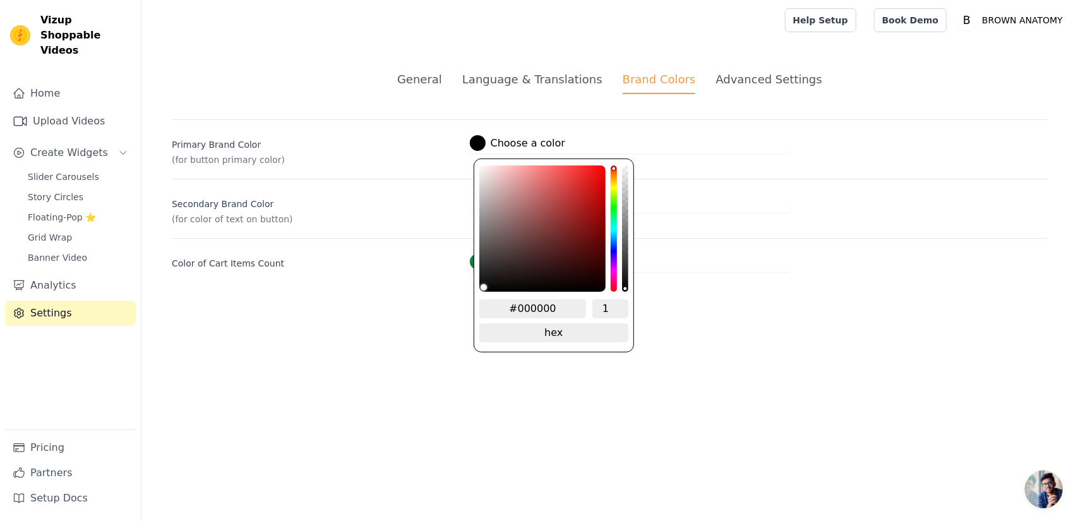
click at [558, 310] on input "#000000" at bounding box center [532, 308] width 107 height 19
paste input "321F0B"
type input "#000000"
type input "321F0B"
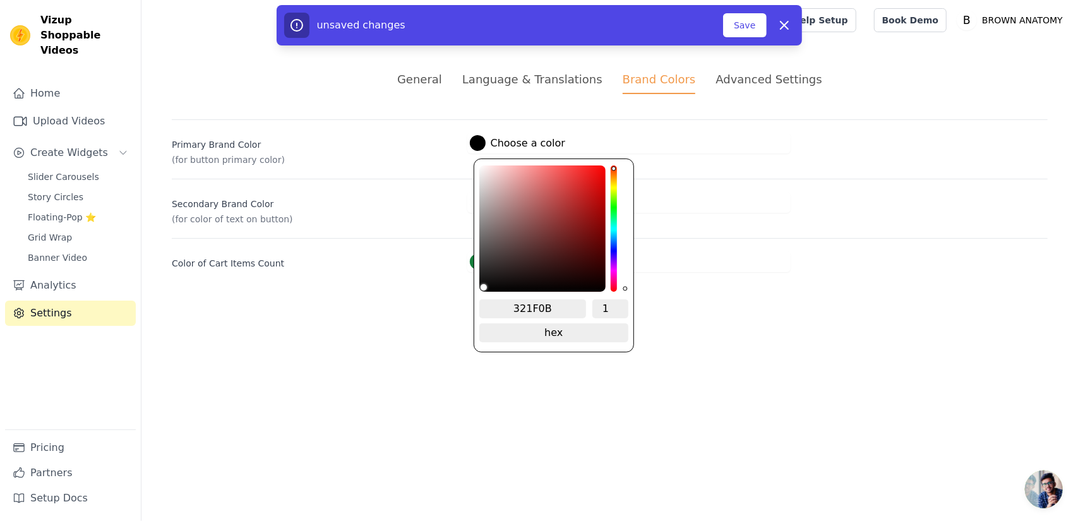
click at [513, 302] on input "321F0B" at bounding box center [532, 308] width 107 height 19
type input "#321f0b"
type input "#321F0B"
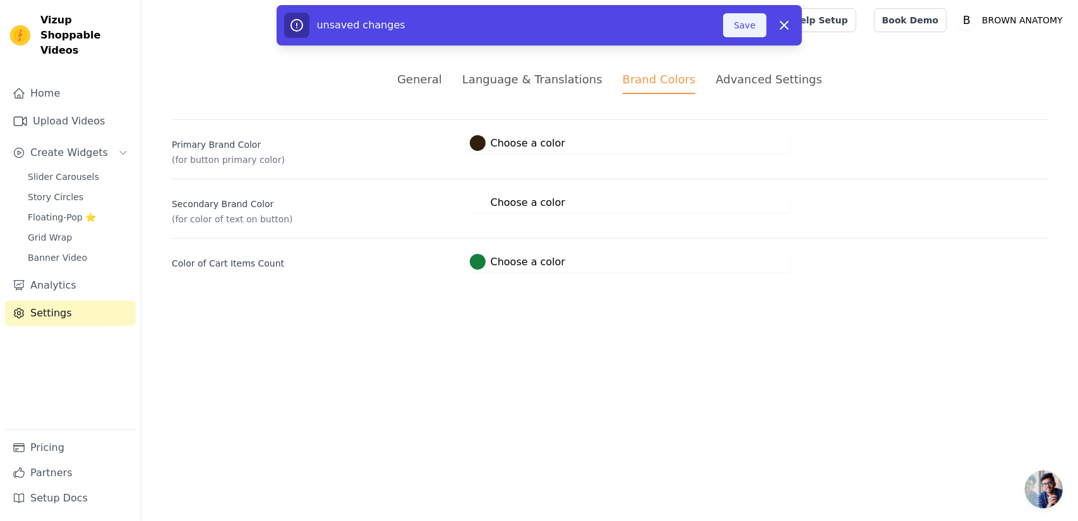
click at [752, 23] on button "Save" at bounding box center [744, 25] width 43 height 24
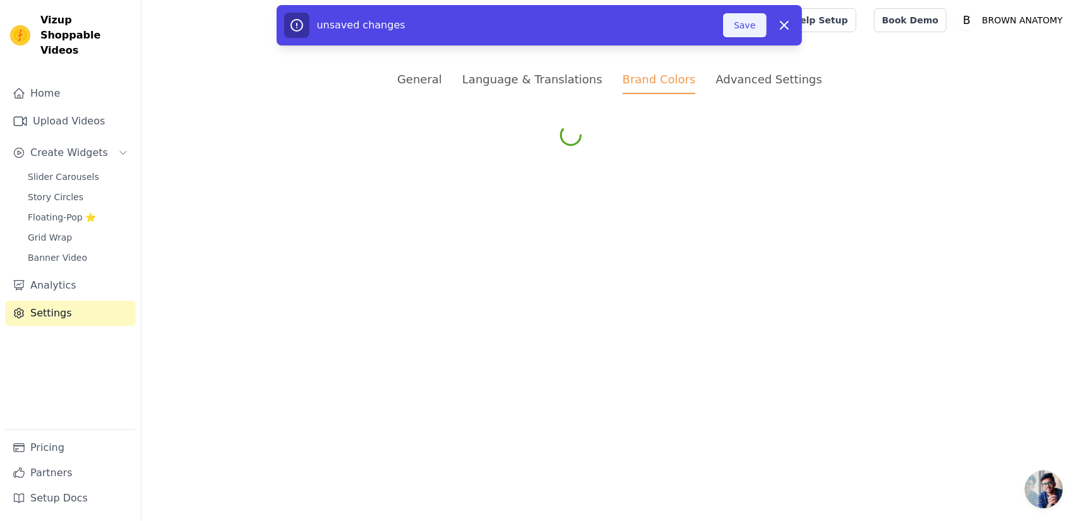
click at [754, 23] on button "Save" at bounding box center [744, 25] width 43 height 24
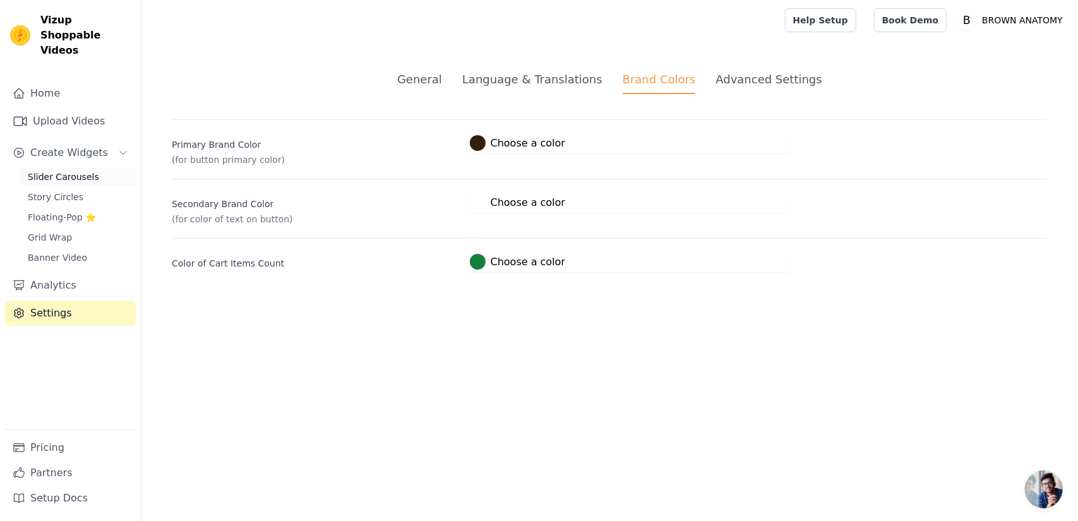
click at [65, 171] on span "Slider Carousels" at bounding box center [63, 177] width 71 height 13
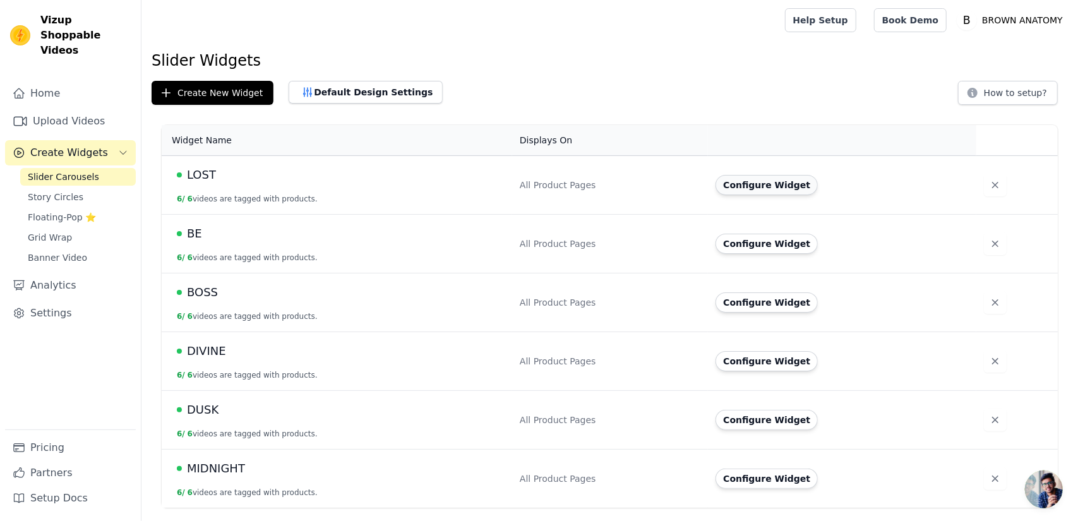
click at [745, 178] on button "Configure Widget" at bounding box center [767, 185] width 102 height 20
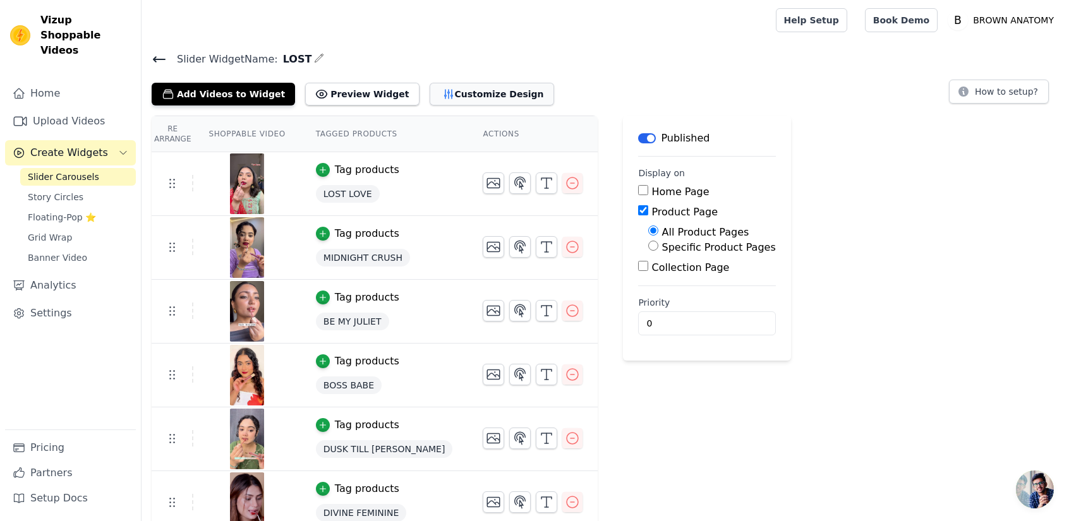
click at [440, 98] on button "Customize Design" at bounding box center [492, 94] width 124 height 23
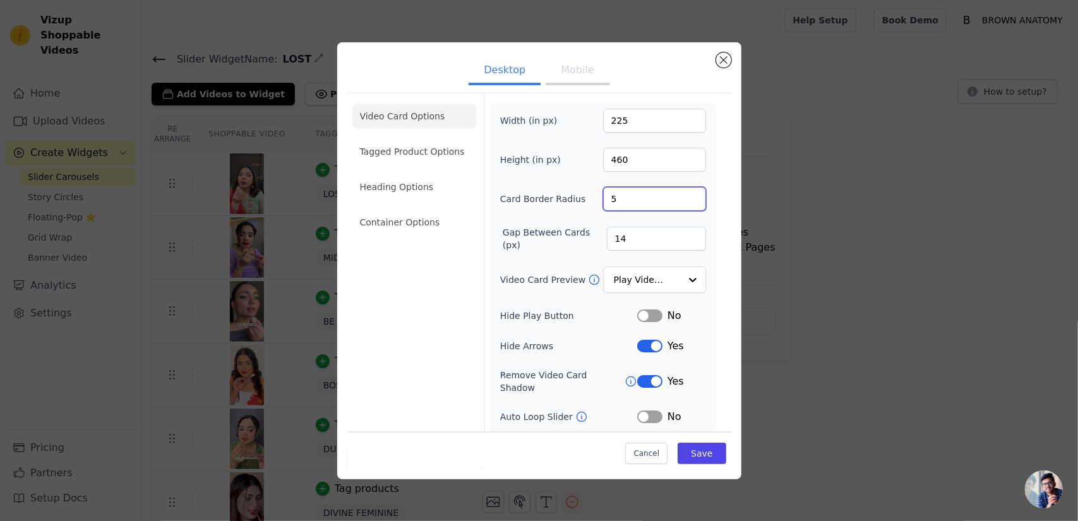
click at [624, 203] on input "5" at bounding box center [654, 199] width 103 height 24
type input "6"
click at [572, 67] on button "Mobile" at bounding box center [577, 71] width 63 height 28
click at [634, 202] on input "5" at bounding box center [654, 199] width 103 height 24
type input "6"
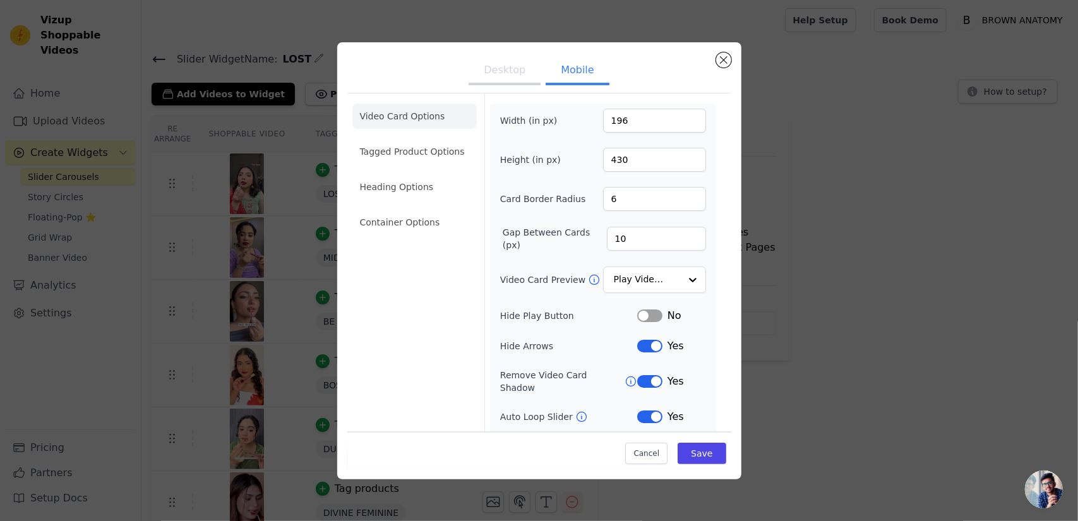
click at [498, 69] on button "Desktop" at bounding box center [505, 71] width 72 height 28
click at [560, 66] on button "Mobile" at bounding box center [577, 71] width 63 height 28
click at [692, 452] on button "Save" at bounding box center [702, 453] width 48 height 21
